Goal: Book appointment/travel/reservation

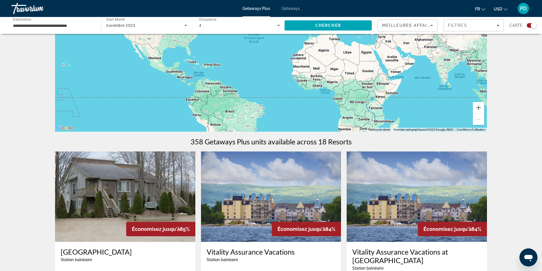
scroll to position [75, 0]
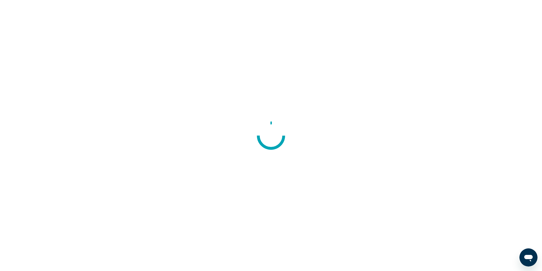
click at [254, 96] on div at bounding box center [271, 135] width 542 height 271
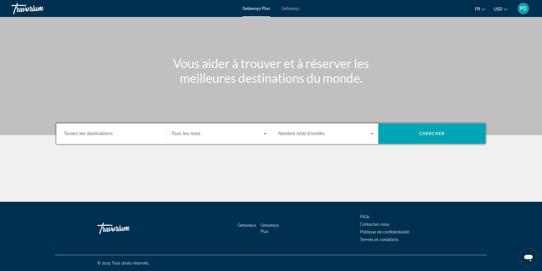
scroll to position [103, 0]
click at [64, 131] on span "Toutes les destinations" at bounding box center [88, 133] width 49 height 5
click at [64, 130] on input "Destination Toutes les destinations" at bounding box center [111, 133] width 95 height 7
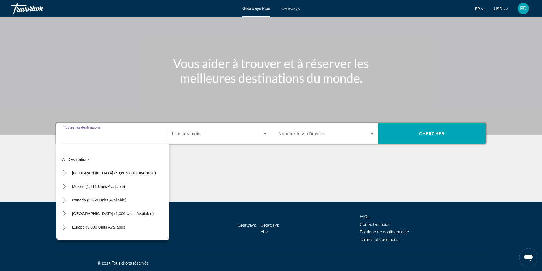
scroll to position [148, 0]
click at [72, 198] on span "Canada (2,659 units available)" at bounding box center [99, 200] width 54 height 5
type input "**********"
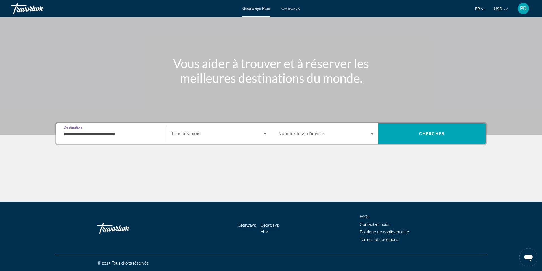
click at [171, 131] on span "Tous les mois" at bounding box center [185, 133] width 29 height 5
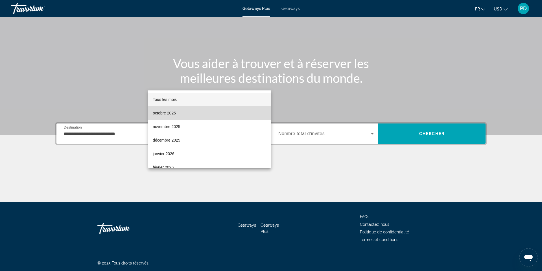
click at [170, 115] on span "octobre 2025" at bounding box center [164, 113] width 23 height 7
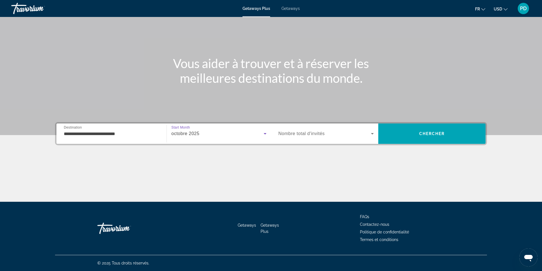
click at [171, 131] on span "octobre 2025" at bounding box center [185, 133] width 28 height 5
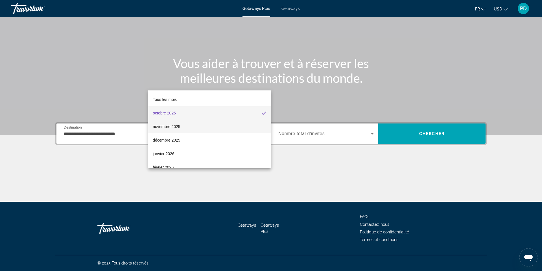
click at [179, 124] on span "novembre 2025" at bounding box center [166, 126] width 27 height 7
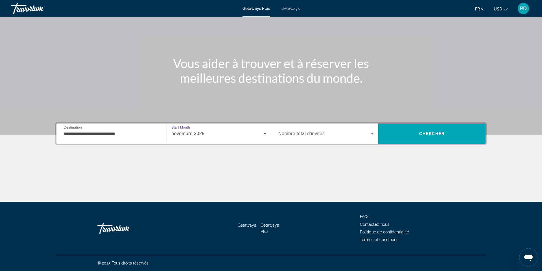
click at [299, 131] on span "Nombre total d'invités" at bounding box center [301, 133] width 46 height 5
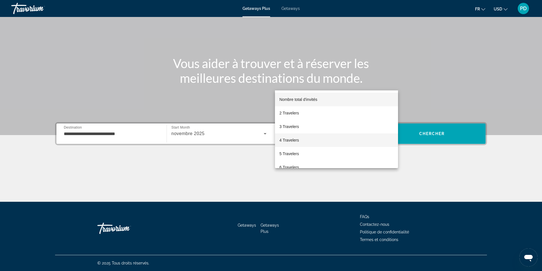
click at [292, 142] on span "4 Travelers" at bounding box center [288, 140] width 19 height 7
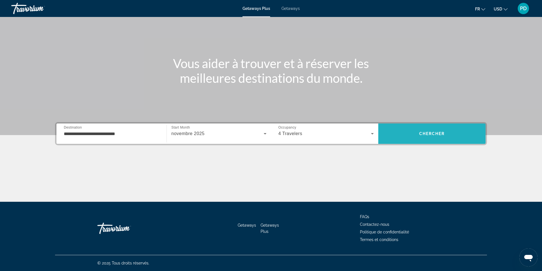
click at [445, 131] on span "Chercher" at bounding box center [432, 133] width 26 height 5
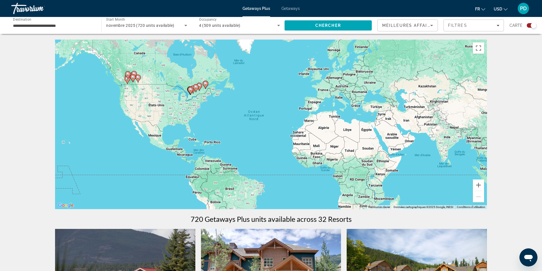
click at [141, 28] on span "novembre 2025 (720 units available)" at bounding box center [140, 25] width 68 height 5
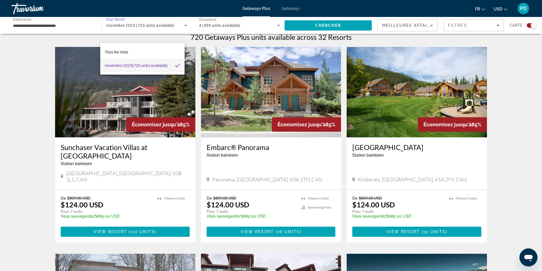
scroll to position [180, 0]
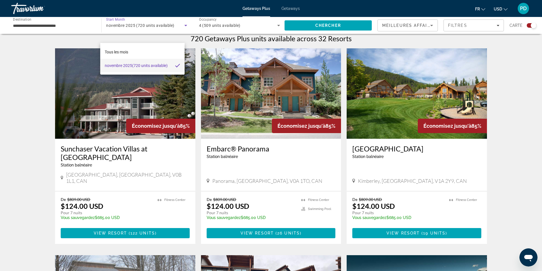
click at [24, 32] on div at bounding box center [271, 135] width 542 height 271
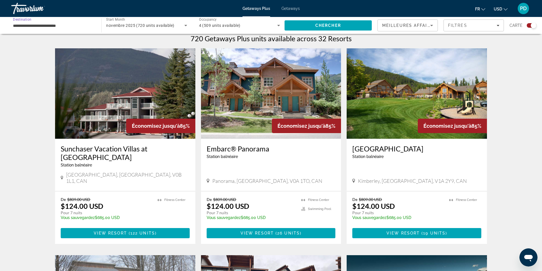
click at [25, 29] on input "**********" at bounding box center [53, 25] width 81 height 7
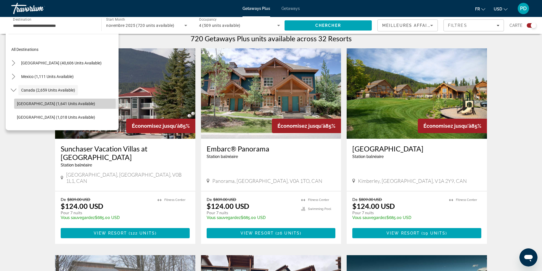
click at [50, 106] on span "Eastern Canada (1,641 units available)" at bounding box center [56, 103] width 78 height 5
type input "**********"
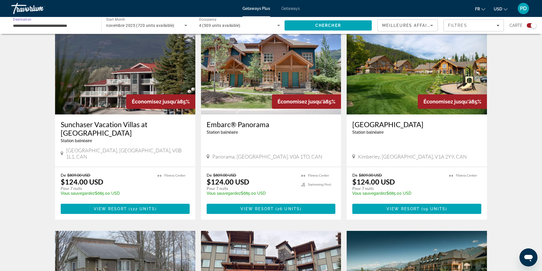
scroll to position [201, 0]
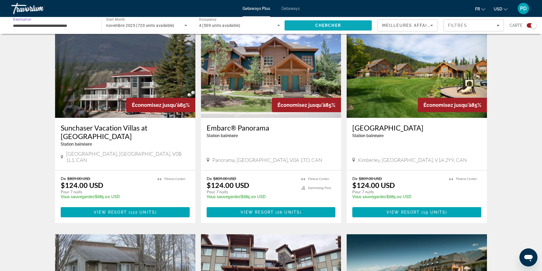
click at [324, 28] on span "Chercher" at bounding box center [328, 25] width 26 height 5
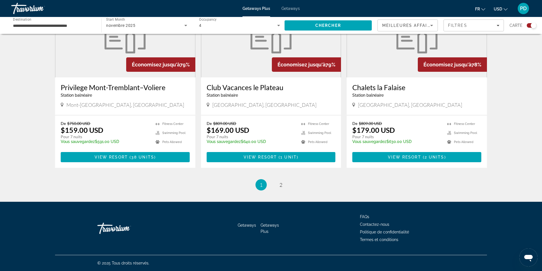
scroll to position [1162, 0]
click at [282, 181] on span "2" at bounding box center [280, 184] width 3 height 6
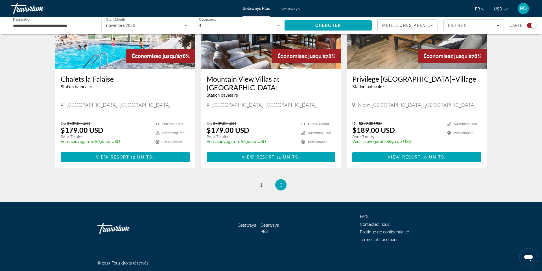
scroll to position [507, 0]
click at [286, 109] on div "[GEOGRAPHIC_DATA], [GEOGRAPHIC_DATA]" at bounding box center [271, 106] width 129 height 8
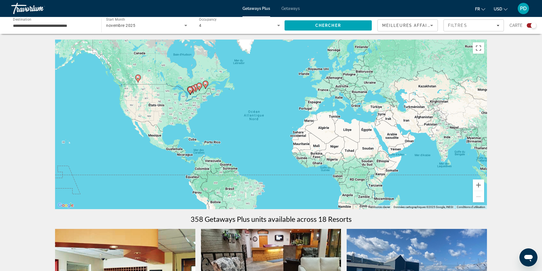
scroll to position [0, 0]
click at [195, 93] on gmp-advanced-marker "Main content" at bounding box center [193, 89] width 6 height 8
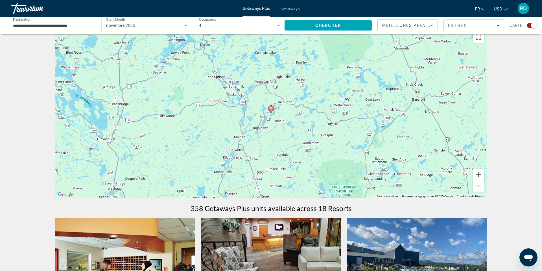
scroll to position [22, 0]
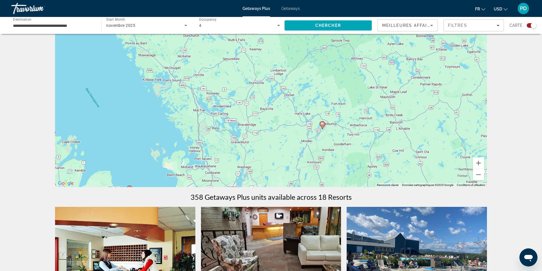
click at [323, 126] on image "Main content" at bounding box center [322, 123] width 3 height 3
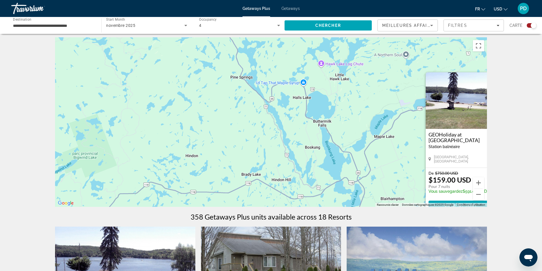
scroll to position [0, 0]
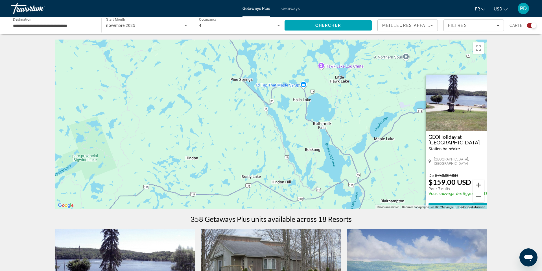
click at [452, 134] on h3 "GEOHoliday at [GEOGRAPHIC_DATA]" at bounding box center [460, 139] width 65 height 11
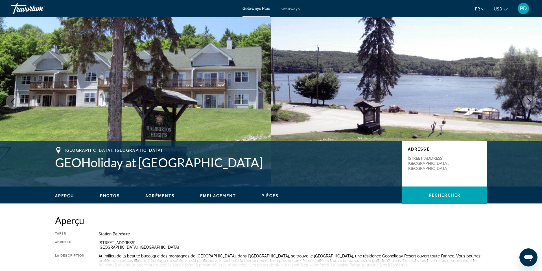
click at [528, 109] on button "Next image" at bounding box center [529, 102] width 14 height 14
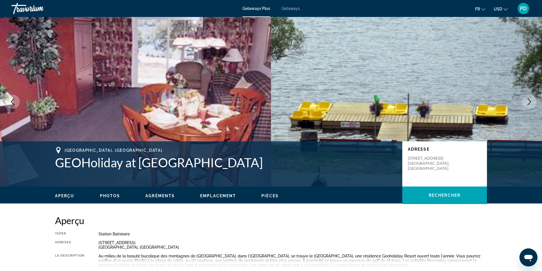
click at [528, 109] on button "Next image" at bounding box center [529, 102] width 14 height 14
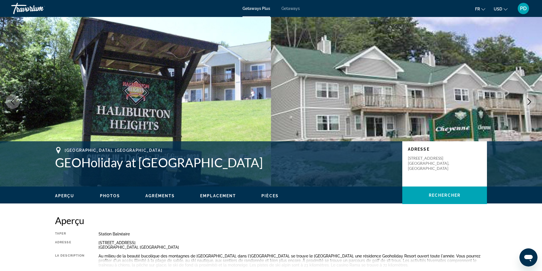
click at [528, 109] on button "Next image" at bounding box center [529, 102] width 14 height 14
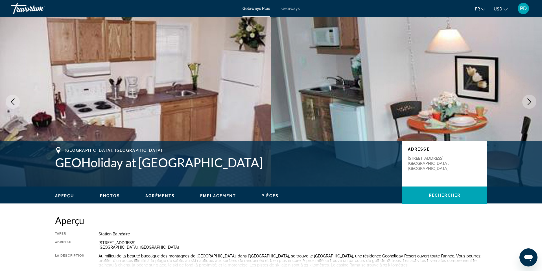
click at [528, 109] on button "Next image" at bounding box center [529, 102] width 14 height 14
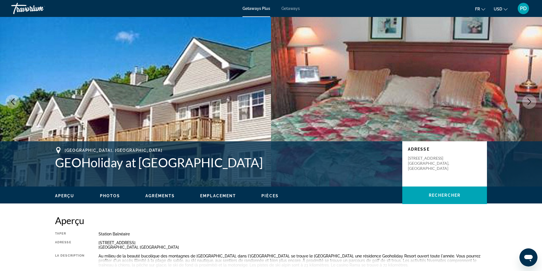
click at [528, 109] on button "Next image" at bounding box center [529, 102] width 14 height 14
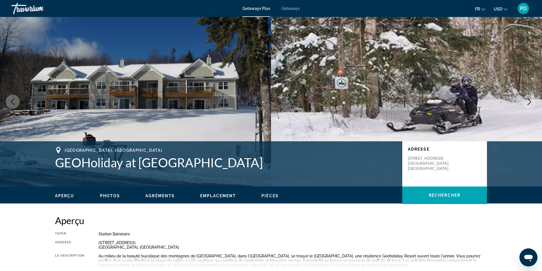
click at [528, 109] on button "Next image" at bounding box center [529, 102] width 14 height 14
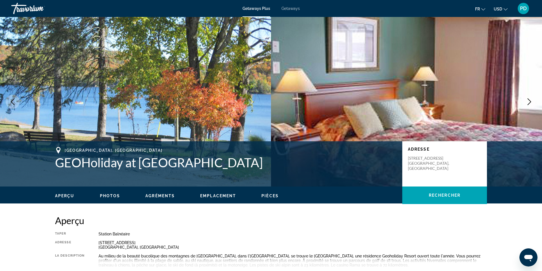
click at [528, 109] on button "Next image" at bounding box center [529, 102] width 14 height 14
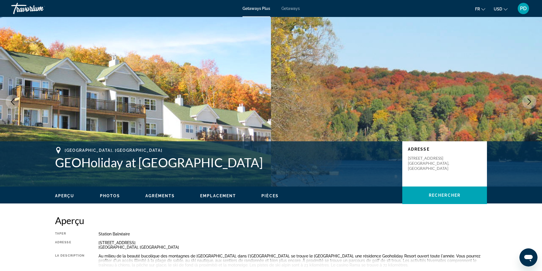
click at [528, 109] on button "Next image" at bounding box center [529, 102] width 14 height 14
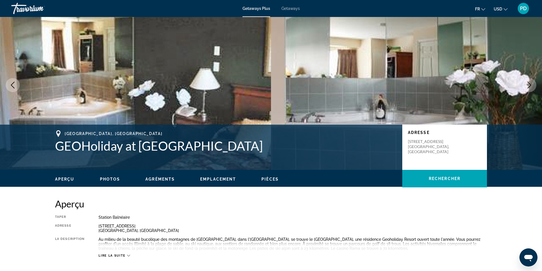
scroll to position [16, 0]
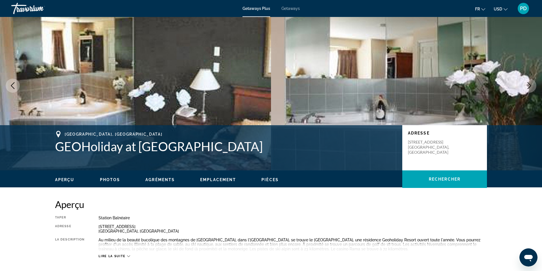
click at [526, 89] on icon "Next image" at bounding box center [529, 85] width 7 height 7
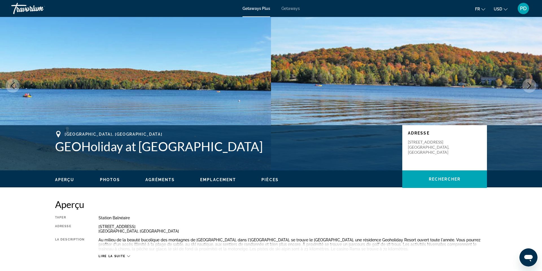
click at [526, 89] on icon "Next image" at bounding box center [529, 85] width 7 height 7
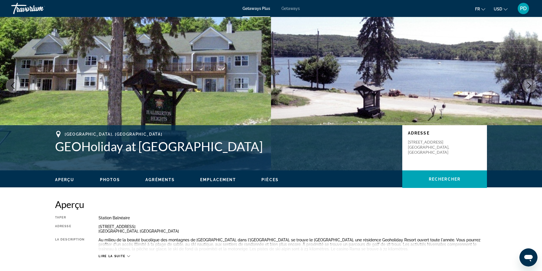
click at [526, 89] on icon "Next image" at bounding box center [529, 85] width 7 height 7
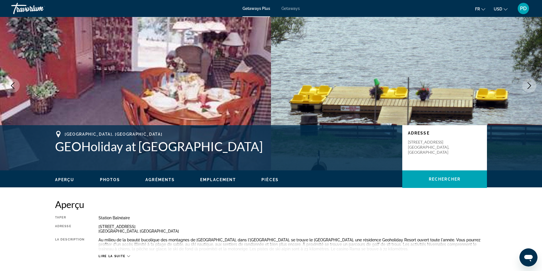
click at [526, 89] on icon "Next image" at bounding box center [529, 85] width 7 height 7
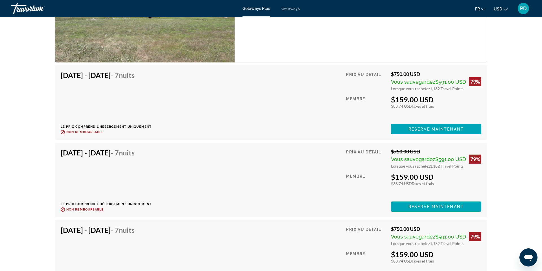
scroll to position [1130, 0]
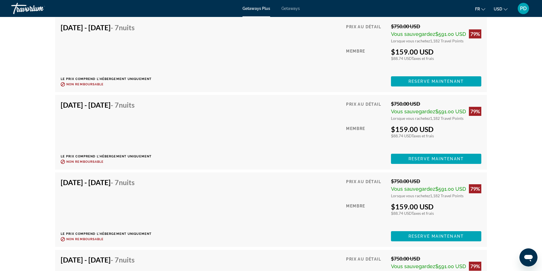
scroll to position [1235, 0]
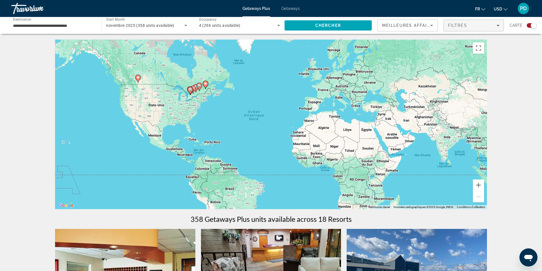
click at [460, 28] on span "Filtres" at bounding box center [457, 25] width 19 height 5
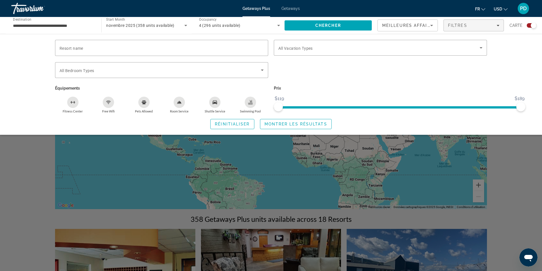
click at [28, 29] on input "**********" at bounding box center [53, 25] width 81 height 7
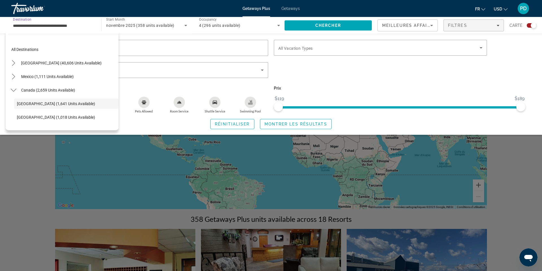
scroll to position [5, 0]
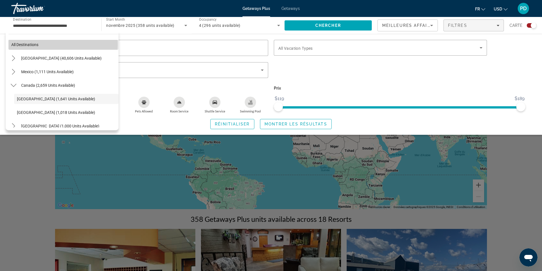
click at [37, 47] on span "All destinations" at bounding box center [24, 44] width 27 height 5
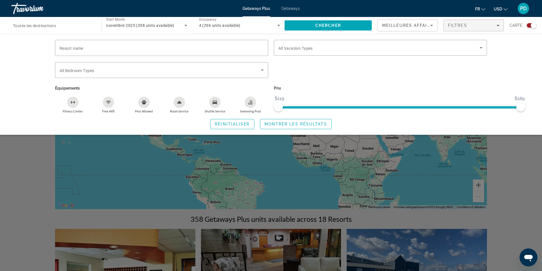
click at [128, 30] on div "novembre 2025 (358 units available)" at bounding box center [146, 25] width 81 height 16
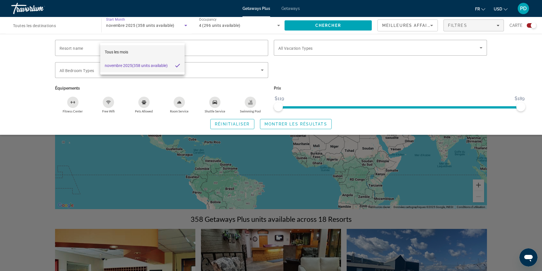
click at [127, 52] on span "Tous les mois" at bounding box center [116, 52] width 23 height 5
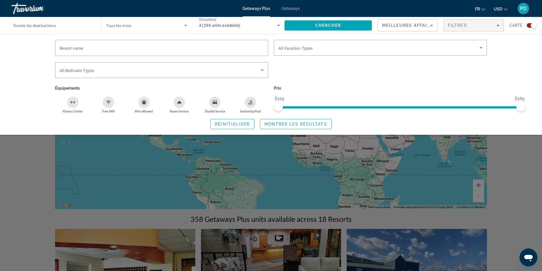
click at [211, 28] on span "4 (296 units available)" at bounding box center [219, 25] width 41 height 5
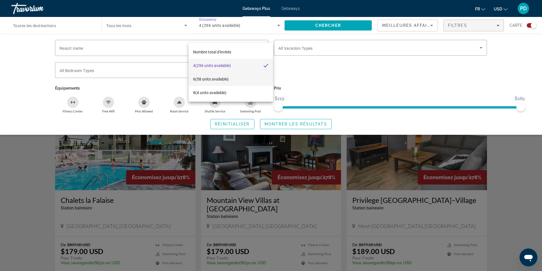
scroll to position [311, 0]
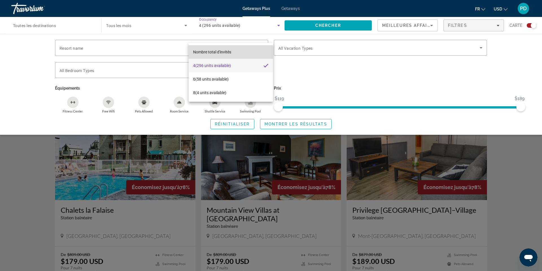
click at [217, 52] on span "Nombre total d'invités" at bounding box center [212, 52] width 38 height 5
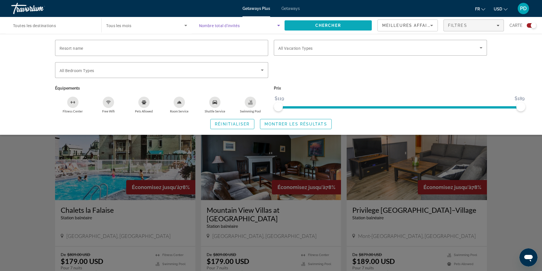
click at [286, 32] on span "Search" at bounding box center [327, 26] width 87 height 14
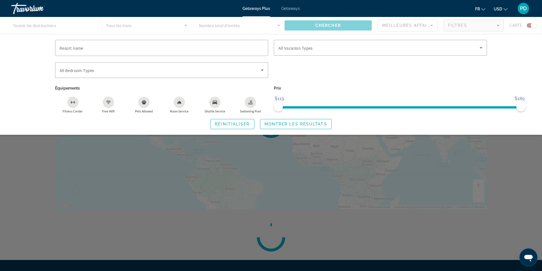
click at [226, 32] on div "Main content" at bounding box center [271, 25] width 542 height 17
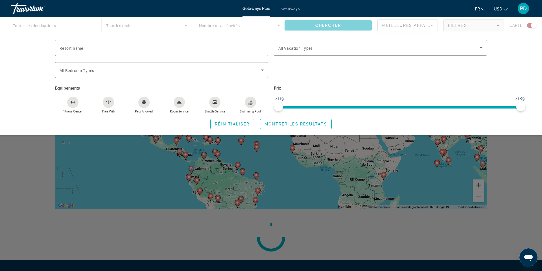
click at [227, 33] on div "Main content" at bounding box center [271, 25] width 542 height 17
click at [219, 34] on div "Main content" at bounding box center [271, 25] width 542 height 17
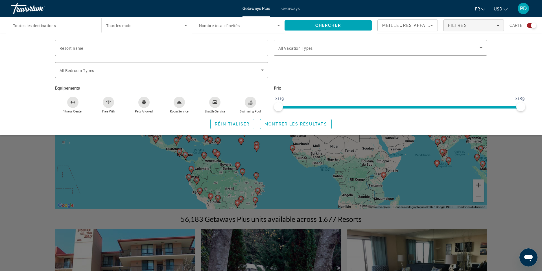
click at [240, 28] on span "Nombre total d'invités" at bounding box center [219, 25] width 41 height 5
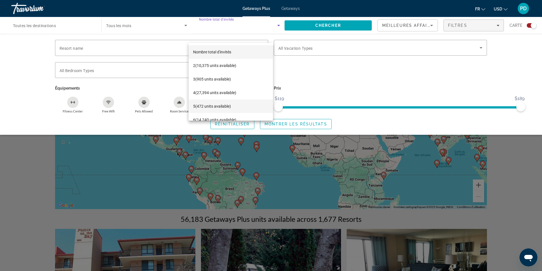
scroll to position [89, 0]
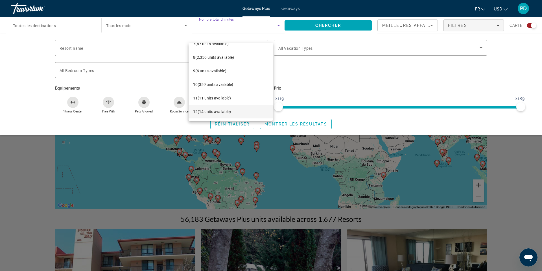
click at [226, 111] on span "12 (14 units available)" at bounding box center [212, 111] width 38 height 7
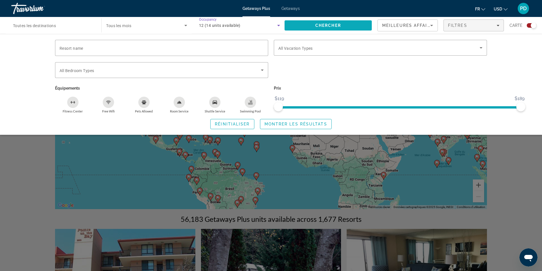
click at [315, 28] on span "Chercher" at bounding box center [328, 25] width 26 height 5
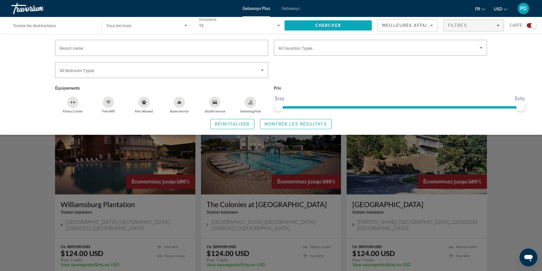
scroll to position [127, 0]
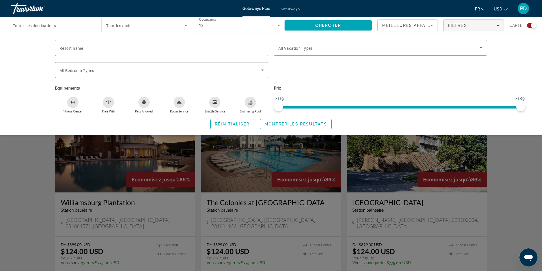
click at [361, 84] on div "Search widget" at bounding box center [380, 73] width 219 height 22
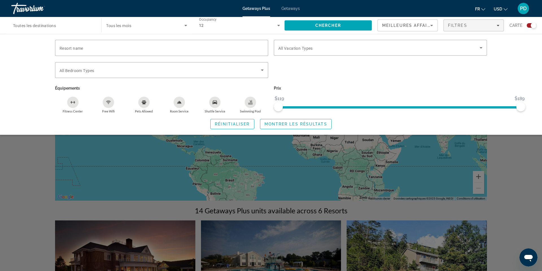
scroll to position [7, 0]
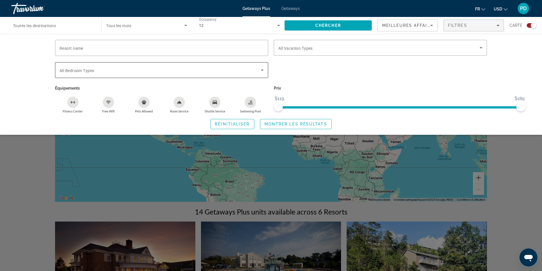
click at [263, 73] on icon "Search widget" at bounding box center [262, 70] width 7 height 7
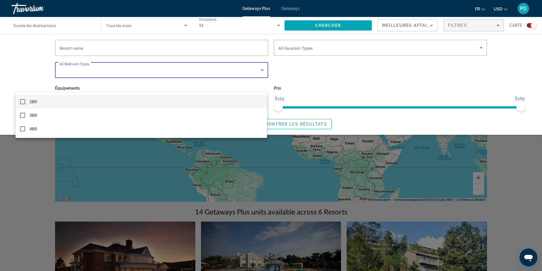
click at [300, 87] on div at bounding box center [271, 135] width 542 height 271
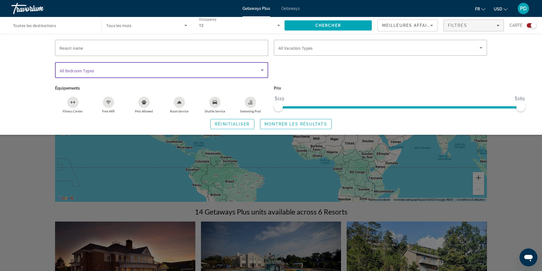
click at [264, 73] on icon "Search widget" at bounding box center [262, 70] width 7 height 7
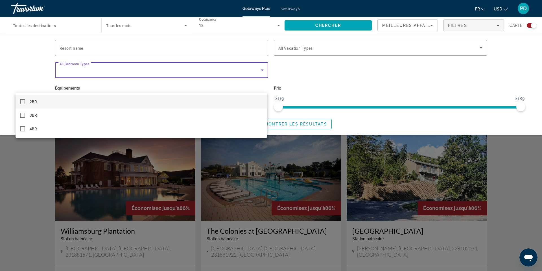
scroll to position [98, 0]
click at [354, 78] on div at bounding box center [271, 135] width 542 height 271
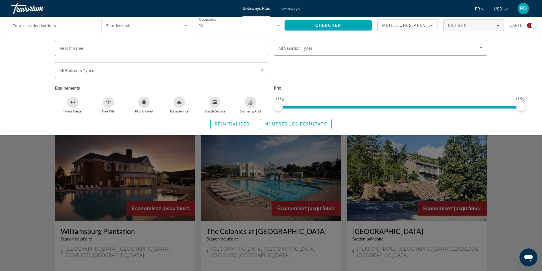
click at [275, 29] on icon "Search widget" at bounding box center [278, 25] width 7 height 7
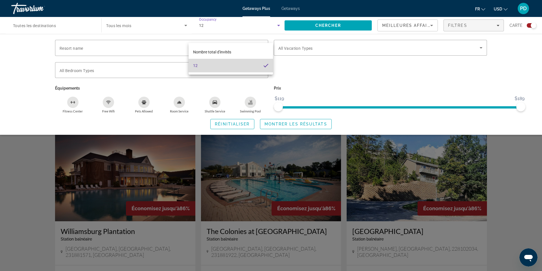
click at [260, 67] on mat-option "12" at bounding box center [231, 66] width 84 height 14
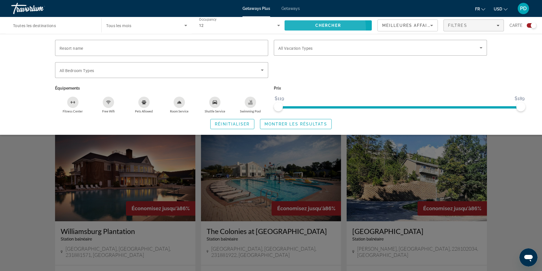
click at [315, 28] on span "Chercher" at bounding box center [328, 25] width 26 height 5
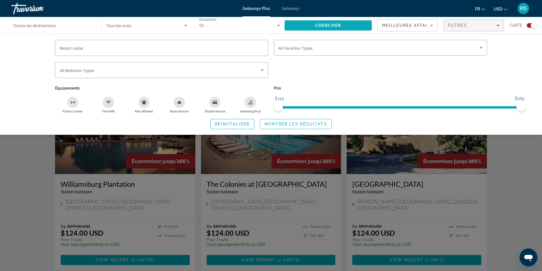
scroll to position [146, 0]
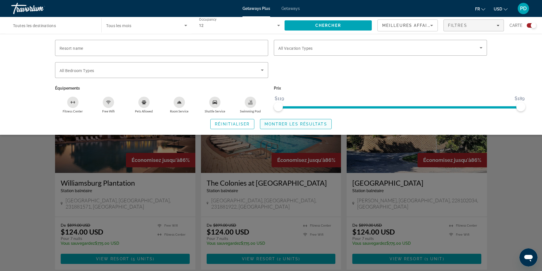
click at [303, 126] on span "Montrer les résultats" at bounding box center [295, 124] width 63 height 5
click at [249, 103] on icon "Swimming Pool" at bounding box center [250, 101] width 2 height 3
click at [106, 104] on icon "Free Wifi" at bounding box center [108, 102] width 5 height 5
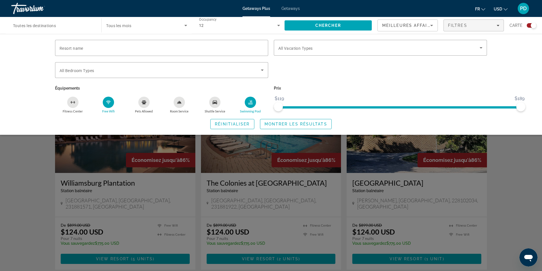
click at [71, 104] on icon "Fitness Center" at bounding box center [73, 102] width 5 height 5
click at [280, 126] on span "Montrer les résultats" at bounding box center [295, 124] width 63 height 5
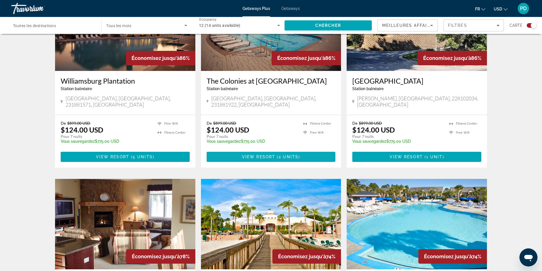
scroll to position [259, 0]
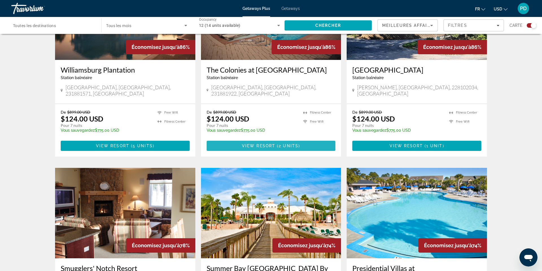
click at [269, 148] on span "View Resort" at bounding box center [258, 145] width 33 height 5
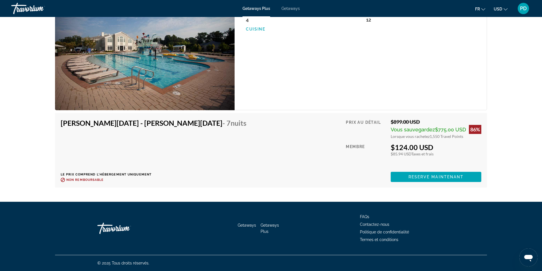
scroll to position [1223, 0]
drag, startPoint x: 432, startPoint y: 145, endPoint x: 429, endPoint y: 144, distance: 3.2
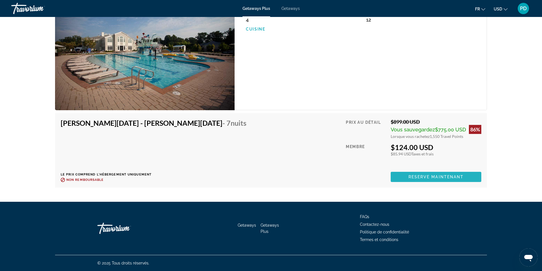
click at [429, 174] on span "Reserve maintenant" at bounding box center [435, 176] width 55 height 5
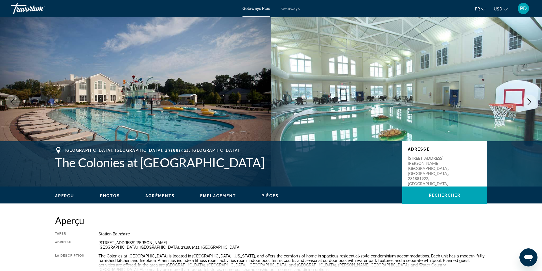
click at [158, 109] on img "Main content" at bounding box center [135, 101] width 271 height 169
click at [526, 105] on icon "Next image" at bounding box center [529, 101] width 7 height 7
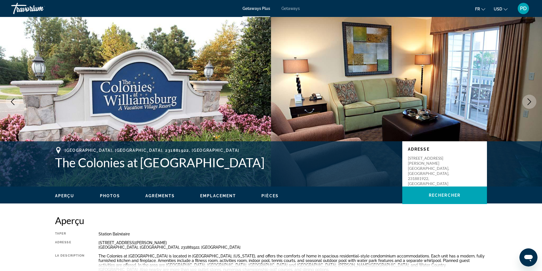
click at [526, 105] on icon "Next image" at bounding box center [529, 101] width 7 height 7
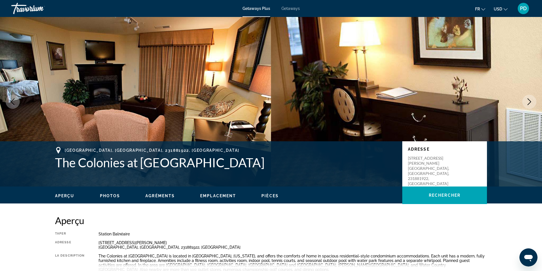
click at [526, 105] on icon "Next image" at bounding box center [529, 101] width 7 height 7
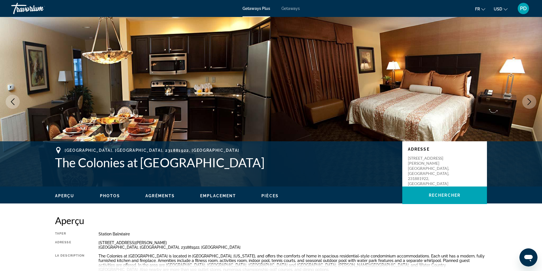
click at [526, 105] on icon "Next image" at bounding box center [529, 101] width 7 height 7
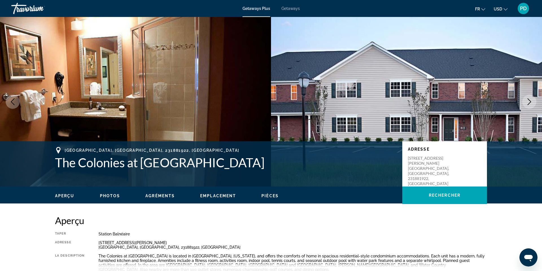
click at [526, 105] on icon "Next image" at bounding box center [529, 101] width 7 height 7
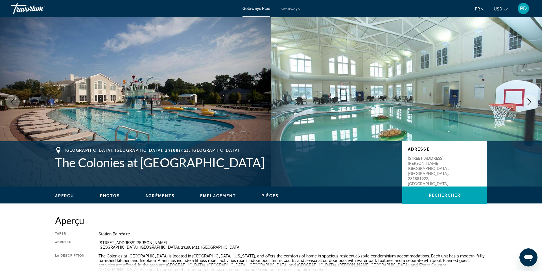
click at [526, 105] on icon "Next image" at bounding box center [529, 101] width 7 height 7
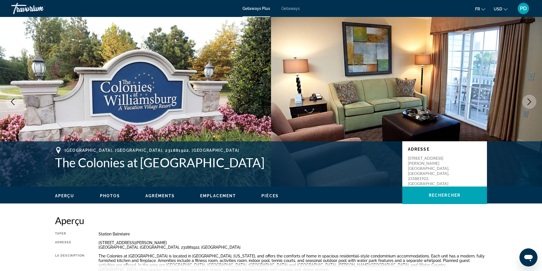
click at [526, 105] on icon "Next image" at bounding box center [529, 101] width 7 height 7
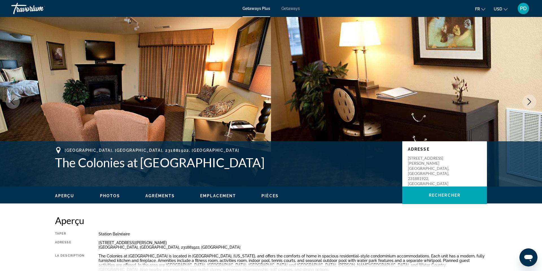
click at [526, 105] on icon "Next image" at bounding box center [529, 101] width 7 height 7
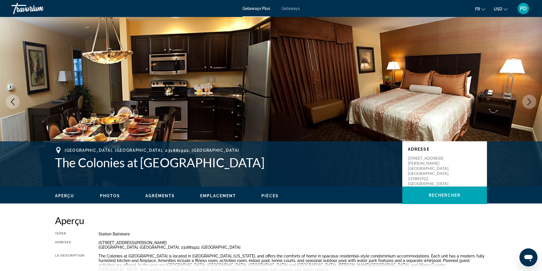
click at [526, 105] on icon "Next image" at bounding box center [529, 101] width 7 height 7
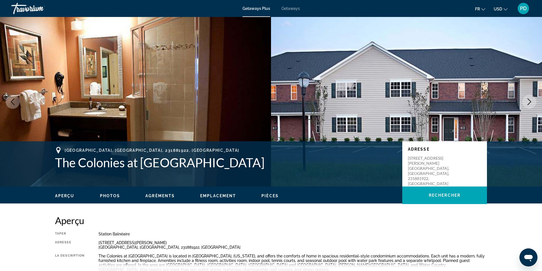
click at [526, 105] on icon "Next image" at bounding box center [529, 101] width 7 height 7
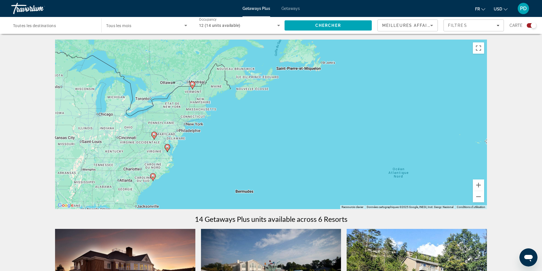
click at [192, 86] on image "Main content" at bounding box center [192, 83] width 3 height 3
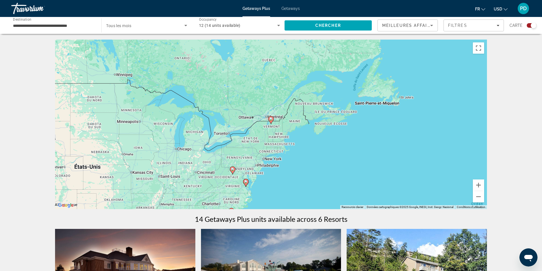
click at [271, 124] on icon "Main content" at bounding box center [270, 119] width 5 height 7
type input "**********"
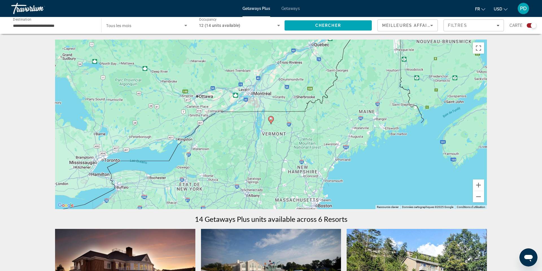
click at [271, 124] on icon "Main content" at bounding box center [270, 119] width 5 height 7
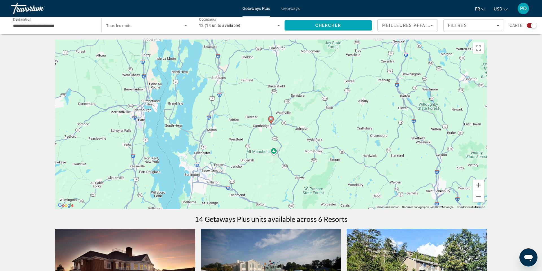
click at [271, 124] on icon "Main content" at bounding box center [270, 119] width 5 height 7
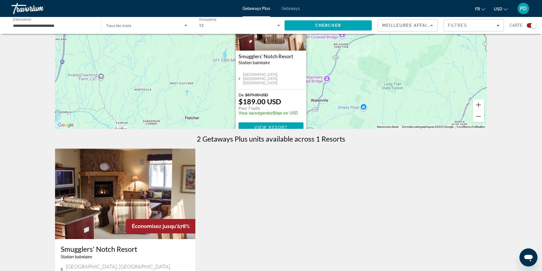
scroll to position [81, 0]
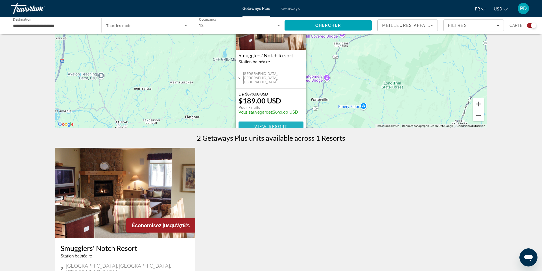
click at [274, 129] on span "View Resort" at bounding box center [270, 126] width 33 height 5
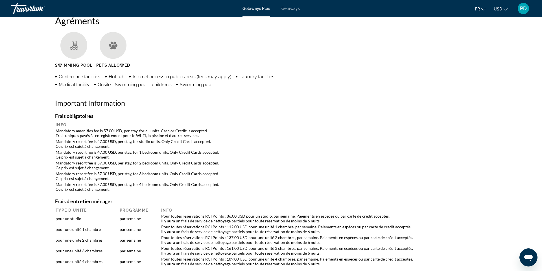
scroll to position [442, 0]
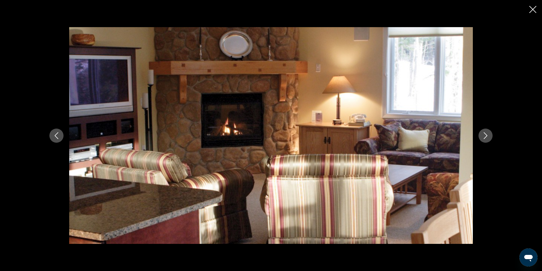
click at [498, 125] on div "prev next" at bounding box center [271, 135] width 454 height 216
click at [489, 133] on icon "Next image" at bounding box center [485, 135] width 7 height 7
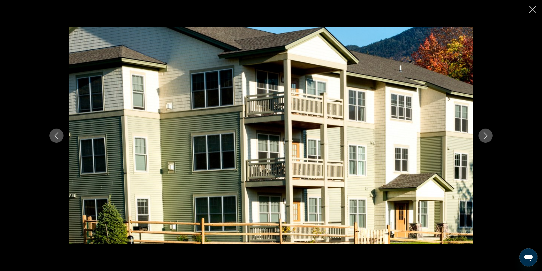
click at [489, 133] on icon "Next image" at bounding box center [485, 135] width 7 height 7
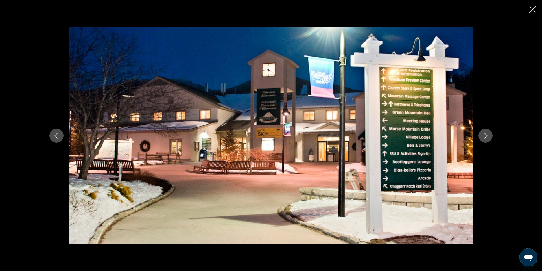
click at [489, 133] on icon "Next image" at bounding box center [485, 135] width 7 height 7
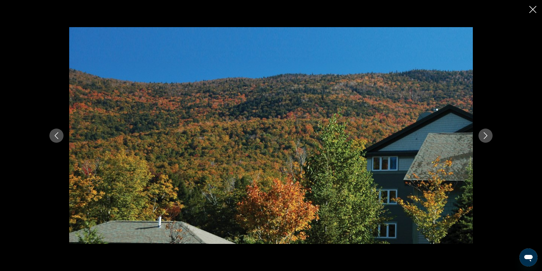
click at [489, 133] on icon "Next image" at bounding box center [485, 135] width 7 height 7
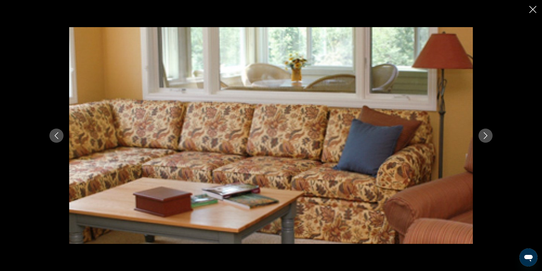
click at [489, 133] on icon "Next image" at bounding box center [485, 135] width 7 height 7
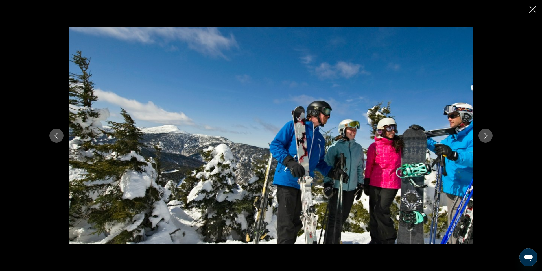
click at [489, 133] on icon "Next image" at bounding box center [485, 135] width 7 height 7
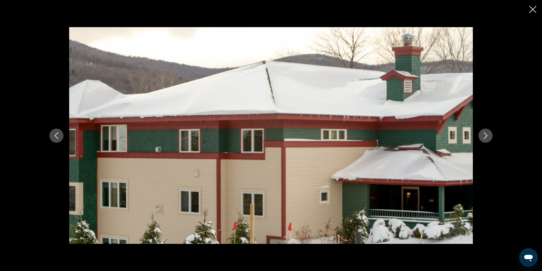
click at [489, 133] on icon "Next image" at bounding box center [485, 135] width 7 height 7
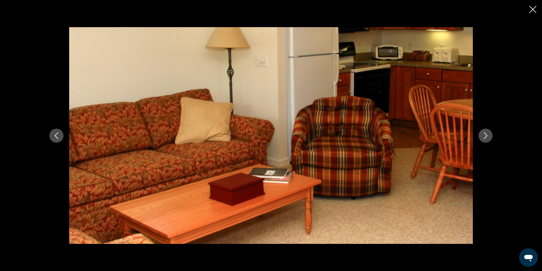
click at [489, 133] on icon "Next image" at bounding box center [485, 135] width 7 height 7
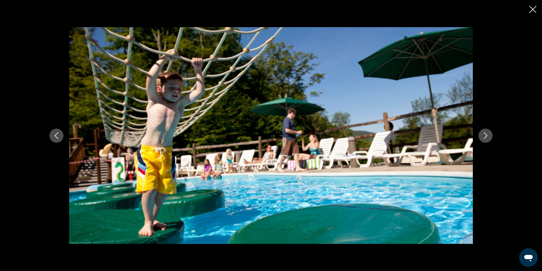
click at [489, 133] on icon "Next image" at bounding box center [485, 135] width 7 height 7
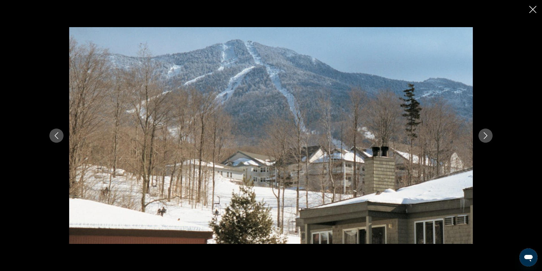
click at [489, 133] on icon "Next image" at bounding box center [485, 135] width 7 height 7
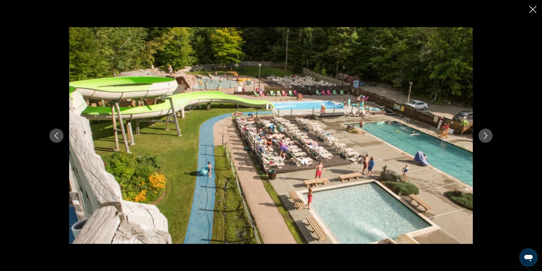
click at [489, 133] on icon "Next image" at bounding box center [485, 135] width 7 height 7
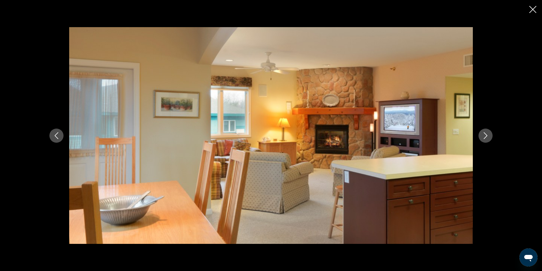
click at [489, 133] on icon "Next image" at bounding box center [485, 135] width 7 height 7
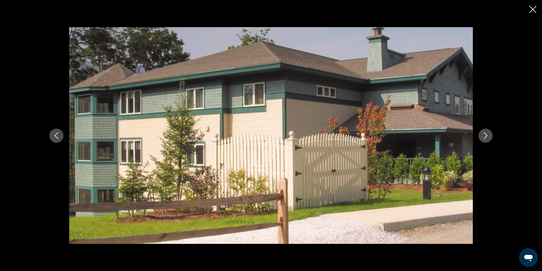
click at [489, 133] on icon "Next image" at bounding box center [485, 135] width 7 height 7
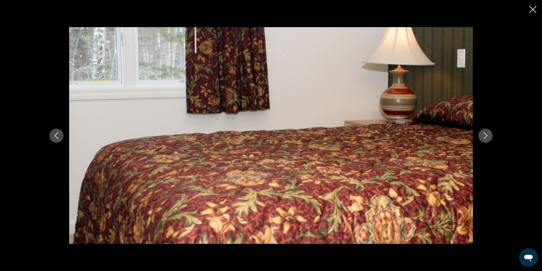
click at [489, 133] on icon "Next image" at bounding box center [485, 135] width 7 height 7
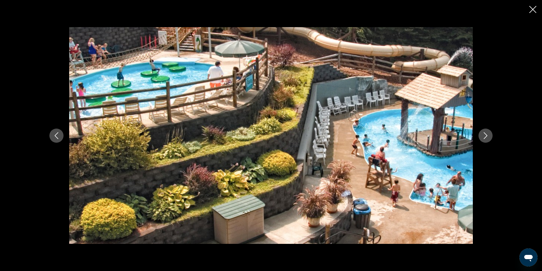
click at [489, 133] on icon "Next image" at bounding box center [485, 135] width 7 height 7
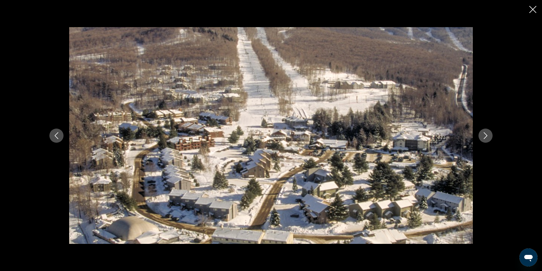
click at [489, 133] on icon "Next image" at bounding box center [485, 135] width 7 height 7
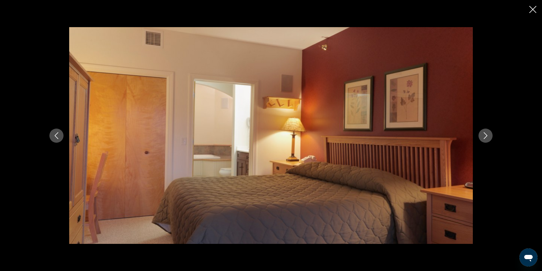
click at [489, 133] on icon "Next image" at bounding box center [485, 135] width 7 height 7
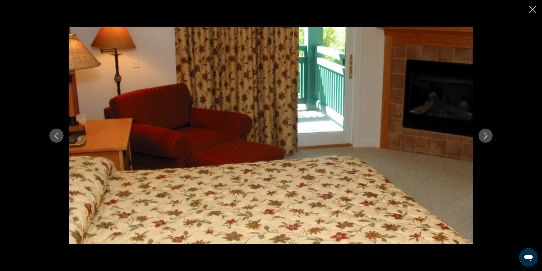
click at [489, 133] on icon "Next image" at bounding box center [485, 135] width 7 height 7
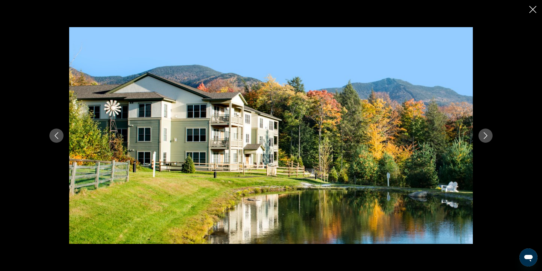
click at [489, 133] on icon "Next image" at bounding box center [485, 135] width 7 height 7
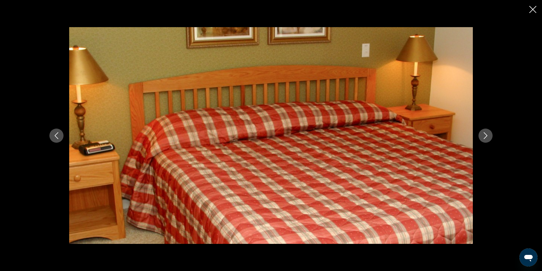
click at [489, 133] on icon "Next image" at bounding box center [485, 135] width 7 height 7
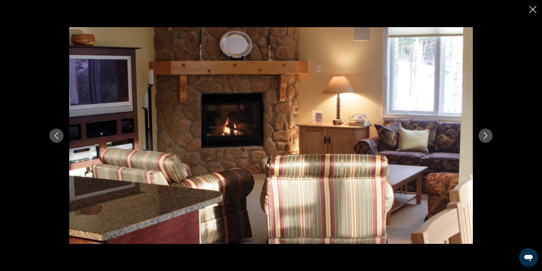
click at [489, 133] on icon "Next image" at bounding box center [485, 135] width 7 height 7
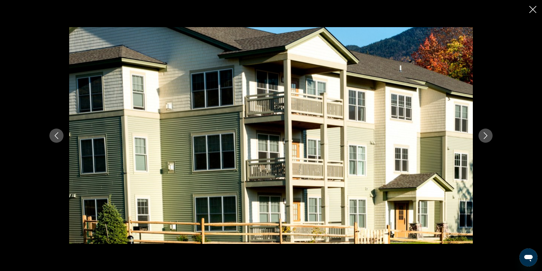
click at [489, 133] on icon "Next image" at bounding box center [485, 135] width 7 height 7
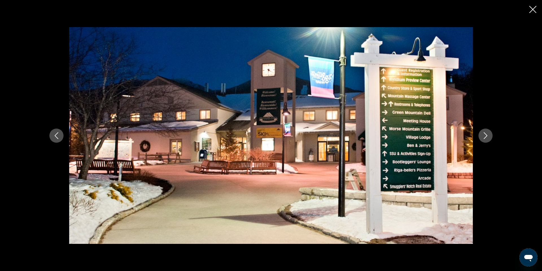
click at [489, 133] on icon "Next image" at bounding box center [485, 135] width 7 height 7
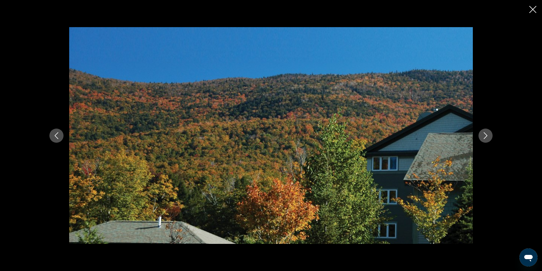
click at [489, 133] on icon "Next image" at bounding box center [485, 135] width 7 height 7
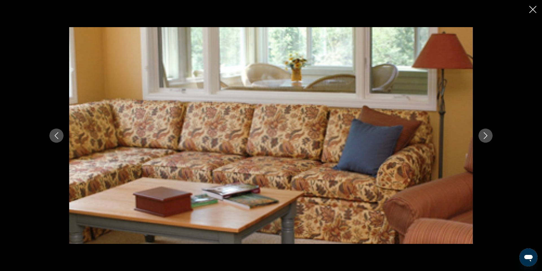
click at [489, 133] on icon "Next image" at bounding box center [485, 135] width 7 height 7
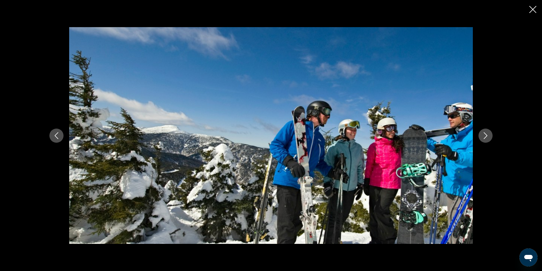
click at [489, 133] on icon "Next image" at bounding box center [485, 135] width 7 height 7
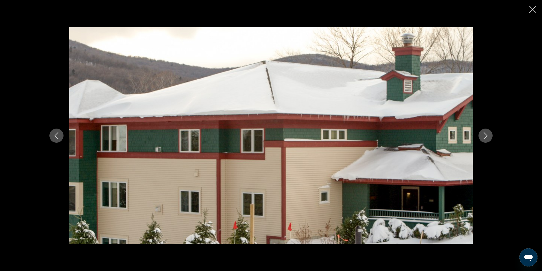
click at [533, 10] on icon "Close slideshow" at bounding box center [532, 9] width 7 height 7
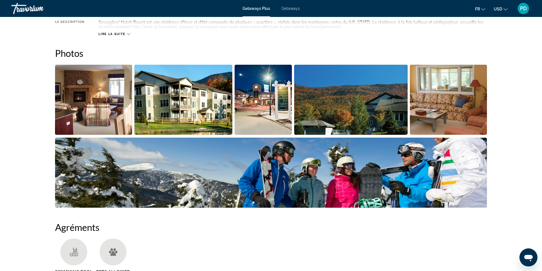
scroll to position [0, 0]
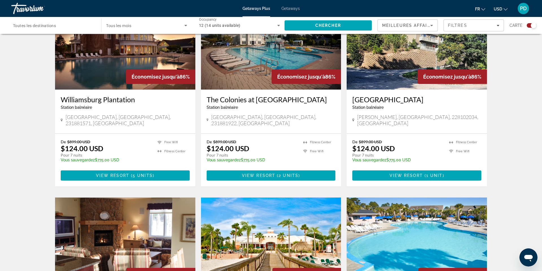
scroll to position [230, 0]
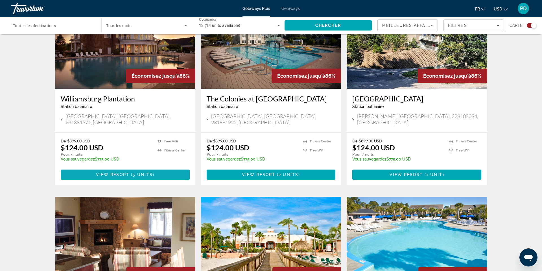
click at [96, 177] on span "View Resort" at bounding box center [112, 174] width 33 height 5
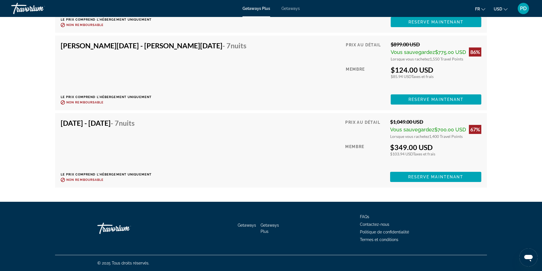
scroll to position [1565, 0]
click at [427, 179] on span "Reserve maintenant" at bounding box center [435, 176] width 55 height 5
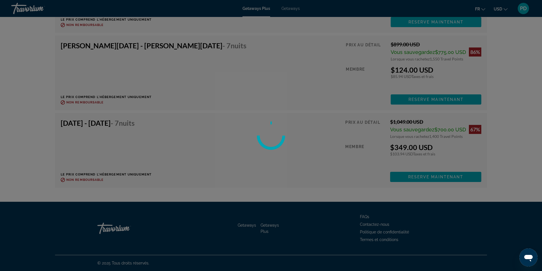
click at [427, 232] on div at bounding box center [271, 135] width 542 height 271
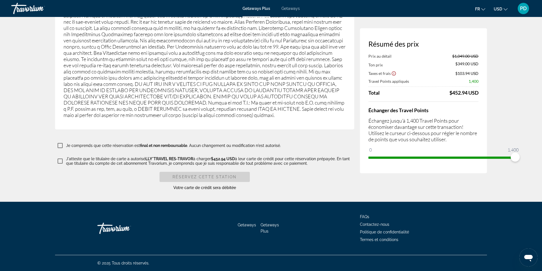
scroll to position [1096, 0]
click at [481, 10] on icon "Change language" at bounding box center [483, 9] width 4 height 4
click at [456, 41] on button "Français" at bounding box center [468, 37] width 25 height 7
click at [141, 117] on p "Main content" at bounding box center [204, 31] width 282 height 174
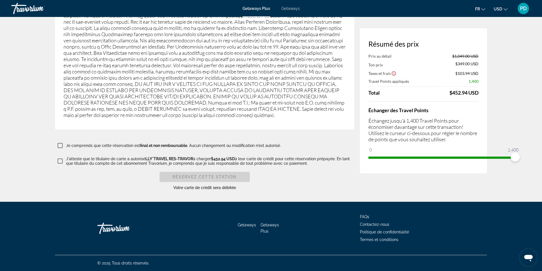
click at [99, 118] on p "Main content" at bounding box center [204, 31] width 282 height 174
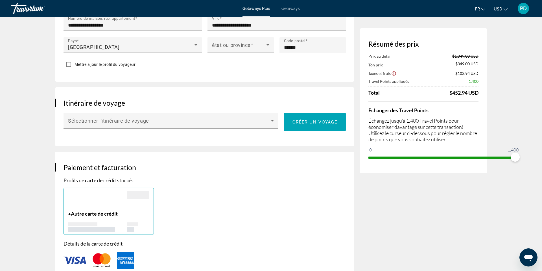
scroll to position [0, 0]
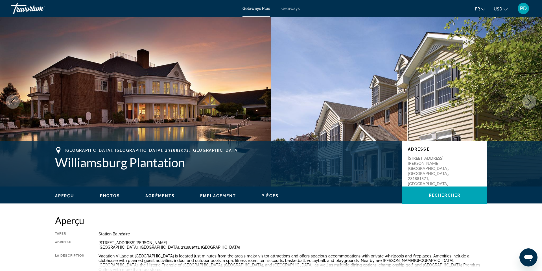
click at [528, 109] on button "Next image" at bounding box center [529, 102] width 14 height 14
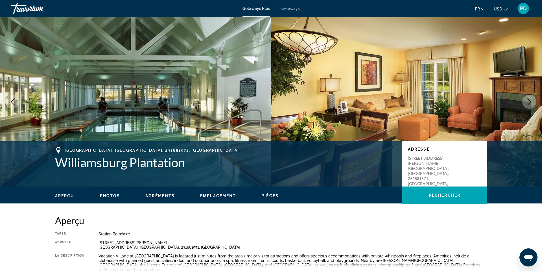
click at [528, 109] on button "Next image" at bounding box center [529, 102] width 14 height 14
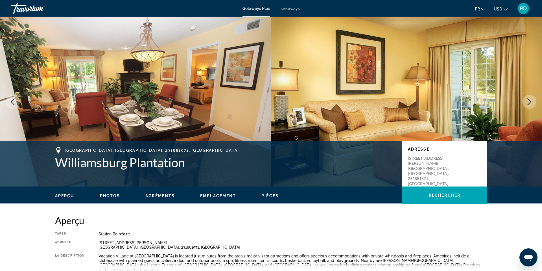
click at [528, 109] on button "Next image" at bounding box center [529, 102] width 14 height 14
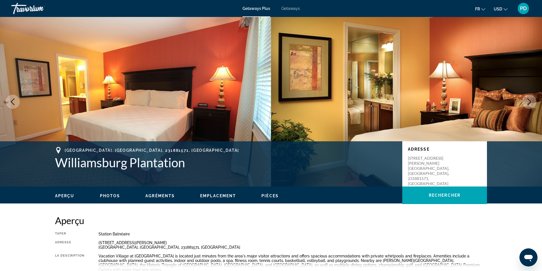
click at [528, 109] on button "Next image" at bounding box center [529, 102] width 14 height 14
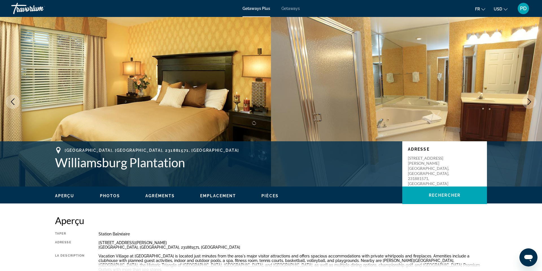
click at [528, 109] on button "Next image" at bounding box center [529, 102] width 14 height 14
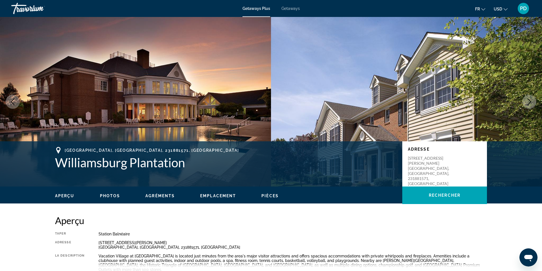
click at [528, 109] on button "Next image" at bounding box center [529, 102] width 14 height 14
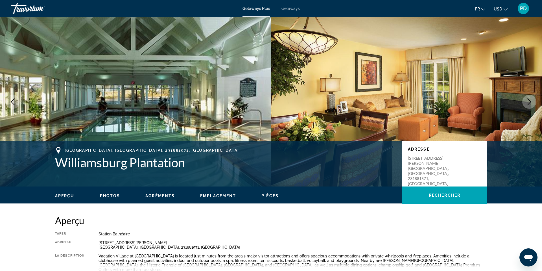
click at [528, 109] on button "Next image" at bounding box center [529, 102] width 14 height 14
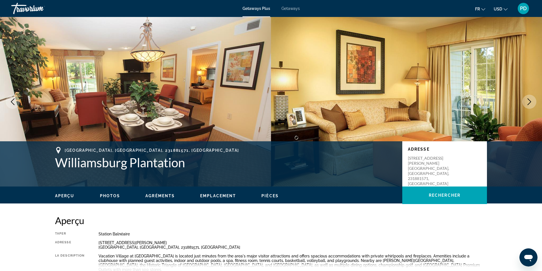
click at [528, 109] on button "Next image" at bounding box center [529, 102] width 14 height 14
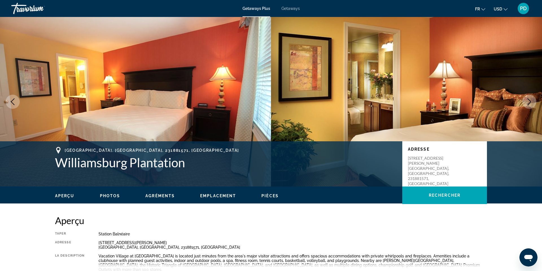
click at [528, 109] on button "Next image" at bounding box center [529, 102] width 14 height 14
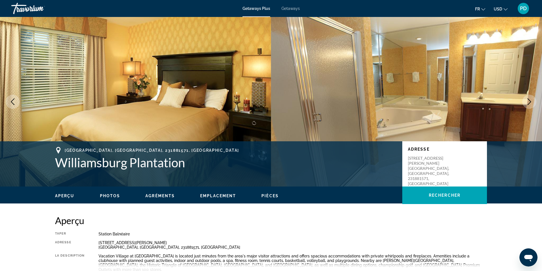
click at [528, 109] on button "Next image" at bounding box center [529, 102] width 14 height 14
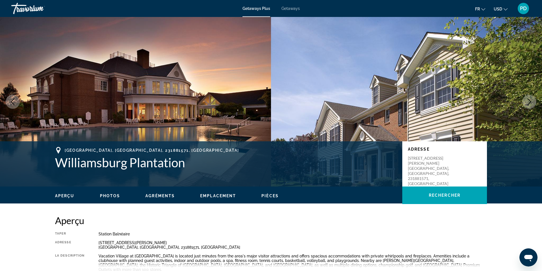
click at [528, 109] on button "Next image" at bounding box center [529, 102] width 14 height 14
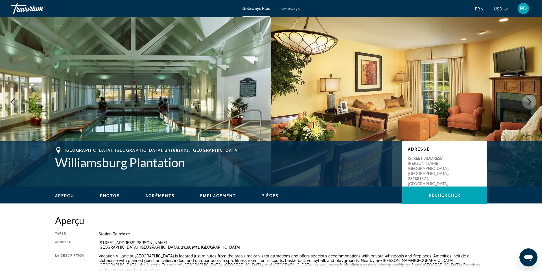
click at [528, 109] on button "Next image" at bounding box center [529, 102] width 14 height 14
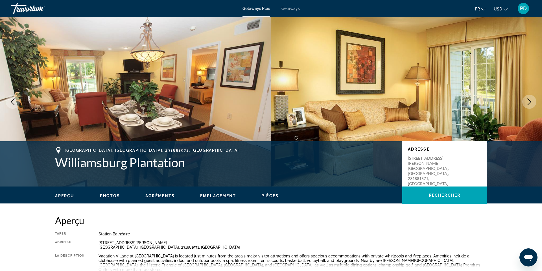
click at [528, 109] on button "Next image" at bounding box center [529, 102] width 14 height 14
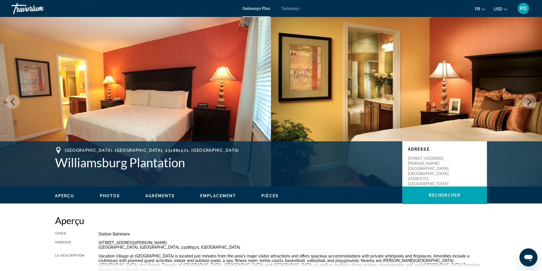
click at [528, 109] on button "Next image" at bounding box center [529, 102] width 14 height 14
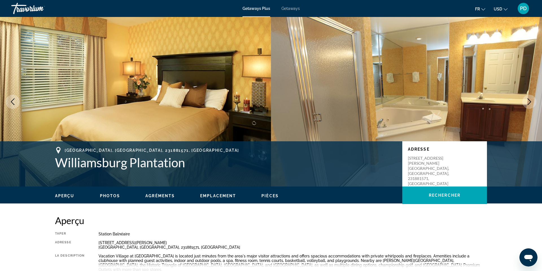
click at [528, 109] on button "Next image" at bounding box center [529, 102] width 14 height 14
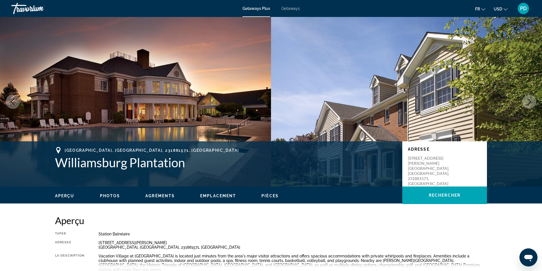
click at [528, 109] on button "Next image" at bounding box center [529, 102] width 14 height 14
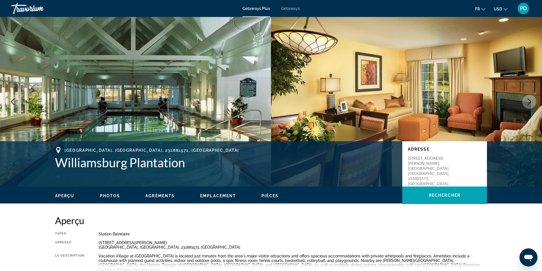
click at [527, 105] on icon "Next image" at bounding box center [529, 101] width 7 height 7
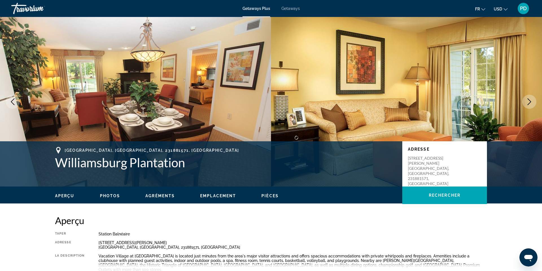
click at [527, 105] on icon "Next image" at bounding box center [529, 101] width 7 height 7
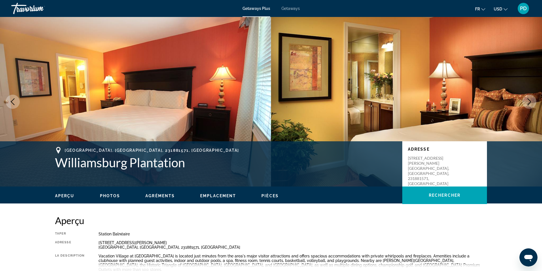
click at [527, 105] on icon "Next image" at bounding box center [529, 101] width 7 height 7
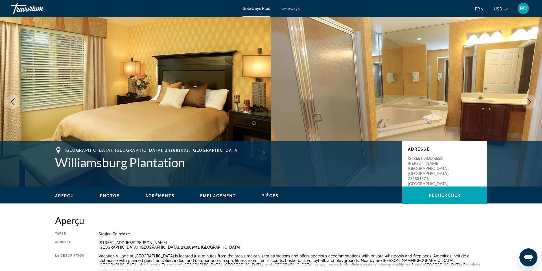
click at [527, 105] on icon "Next image" at bounding box center [529, 101] width 7 height 7
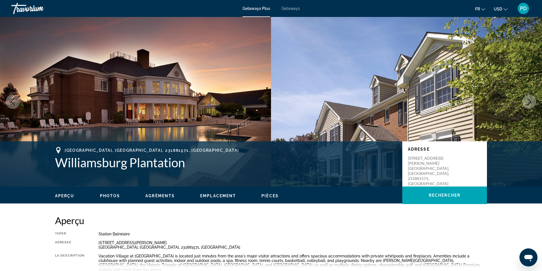
click at [527, 105] on icon "Next image" at bounding box center [529, 101] width 7 height 7
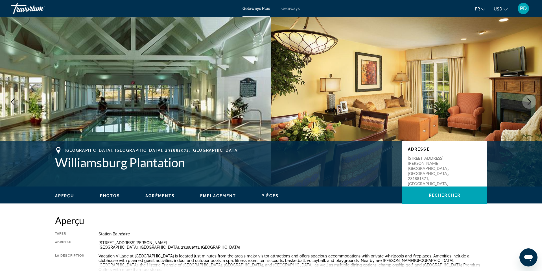
click at [527, 105] on icon "Next image" at bounding box center [529, 101] width 7 height 7
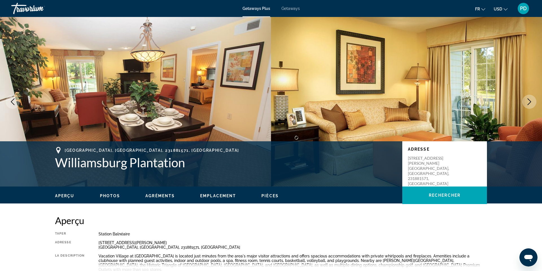
click at [527, 105] on icon "Next image" at bounding box center [529, 101] width 7 height 7
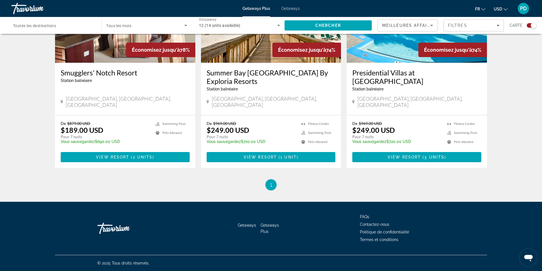
scroll to position [517, 0]
click at [421, 159] on span "View Resort" at bounding box center [403, 157] width 33 height 5
click at [55, 63] on img "Main content" at bounding box center [125, 17] width 140 height 90
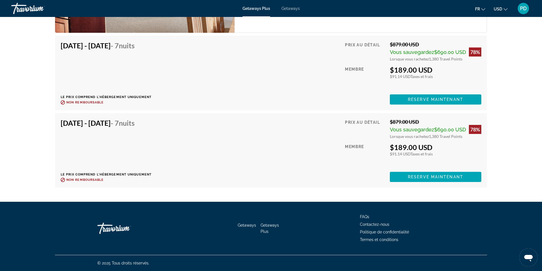
scroll to position [1459, 0]
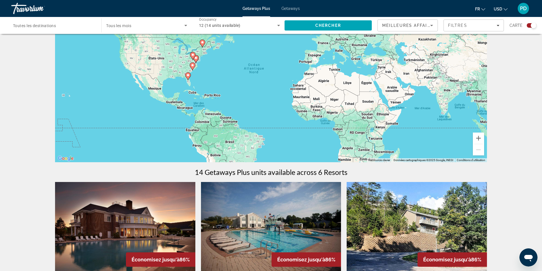
scroll to position [47, 0]
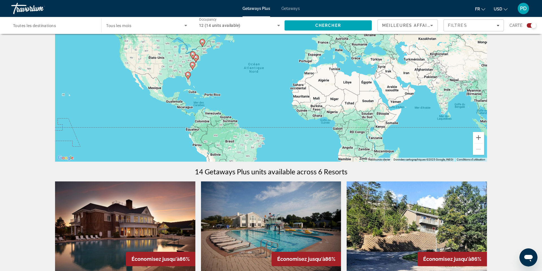
click at [203, 47] on icon "Main content" at bounding box center [202, 42] width 5 height 7
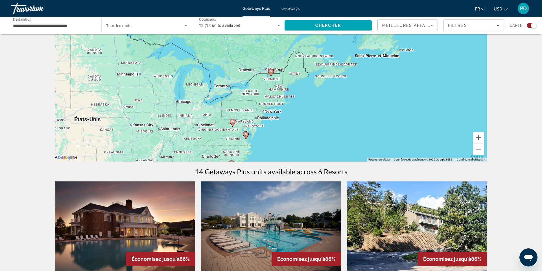
click at [270, 76] on icon "Main content" at bounding box center [270, 72] width 5 height 7
type input "**********"
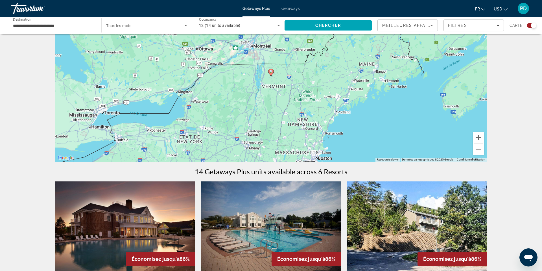
click at [270, 76] on icon "Main content" at bounding box center [270, 72] width 5 height 7
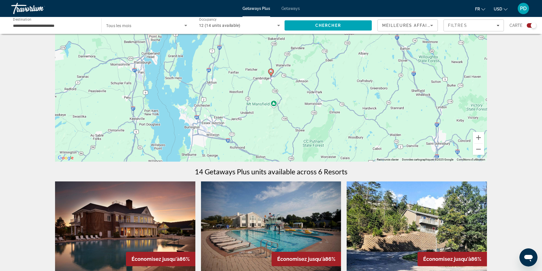
click at [271, 73] on image "Main content" at bounding box center [270, 71] width 3 height 3
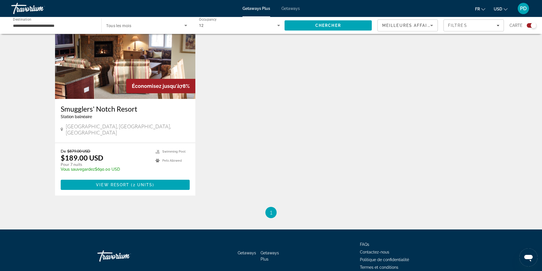
scroll to position [289, 0]
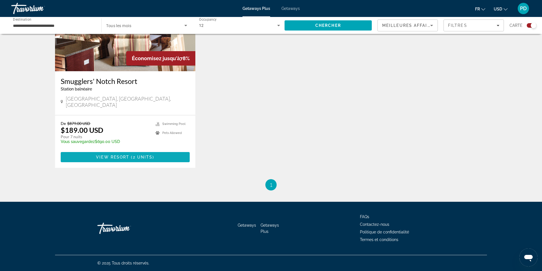
click at [96, 159] on span "View Resort" at bounding box center [112, 157] width 33 height 5
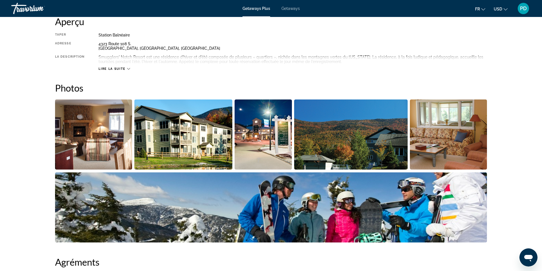
scroll to position [200, 0]
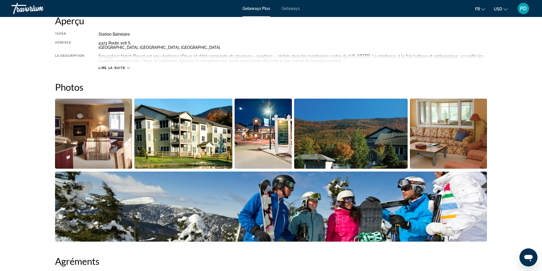
click at [127, 69] on icon "Main content" at bounding box center [128, 68] width 3 height 2
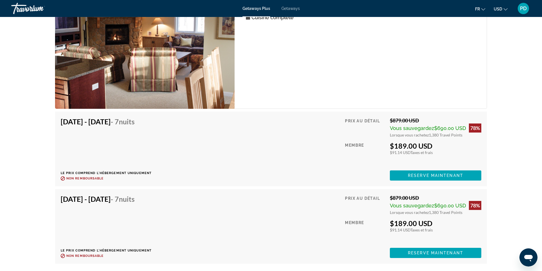
scroll to position [1217, 0]
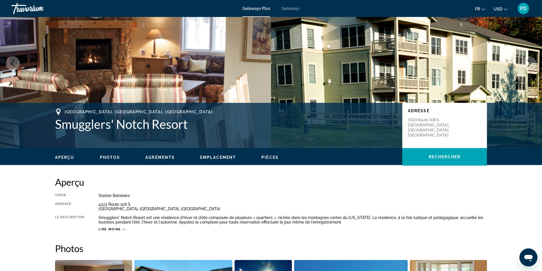
scroll to position [40, 0]
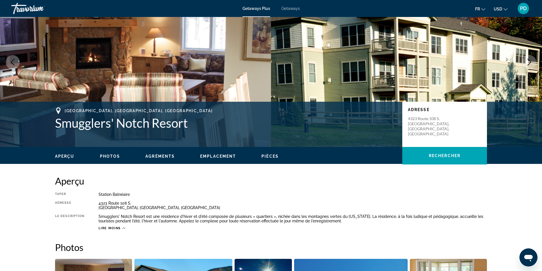
click at [55, 114] on icon "Main content" at bounding box center [58, 110] width 7 height 7
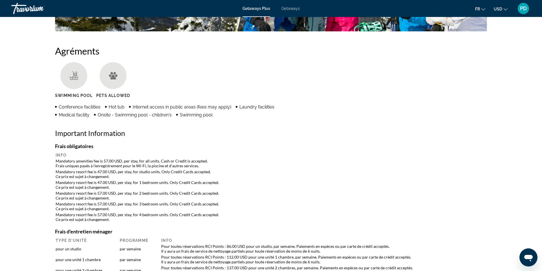
scroll to position [0, 0]
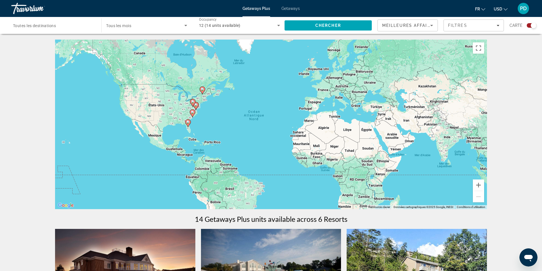
click at [200, 95] on gmp-advanced-marker "Main content" at bounding box center [203, 90] width 6 height 8
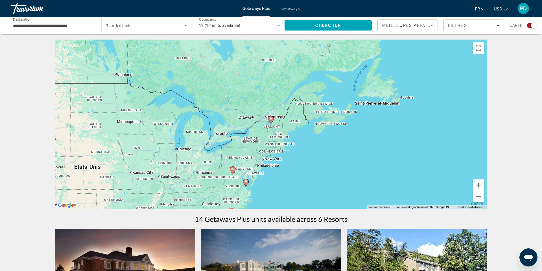
click at [273, 124] on icon "Main content" at bounding box center [270, 119] width 5 height 7
type input "**********"
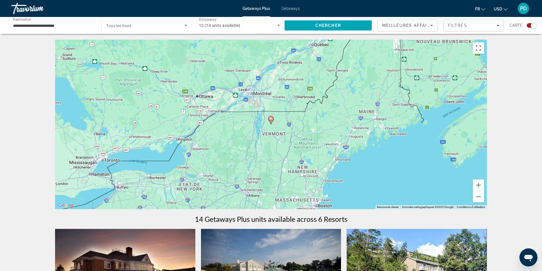
click at [271, 121] on image "Main content" at bounding box center [270, 118] width 3 height 3
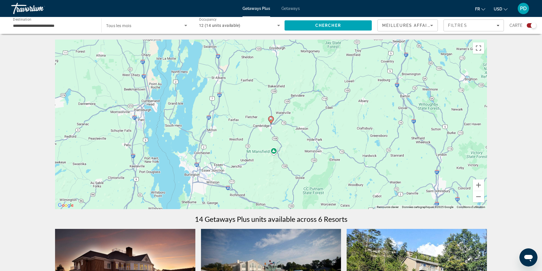
click at [271, 121] on image "Main content" at bounding box center [270, 118] width 3 height 3
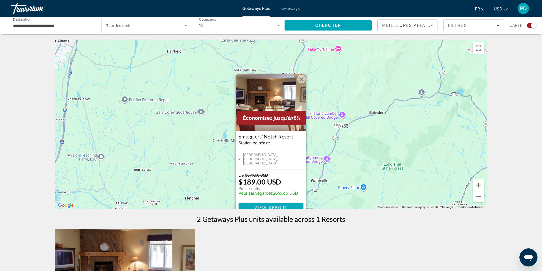
click at [272, 210] on span "View Resort" at bounding box center [270, 207] width 33 height 5
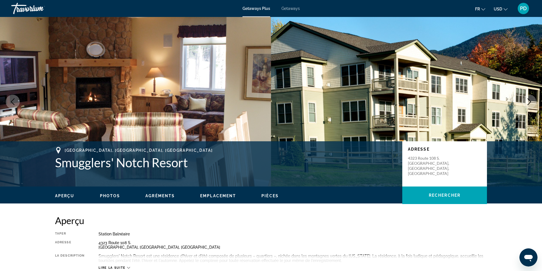
click at [75, 93] on img "Main content" at bounding box center [135, 101] width 271 height 169
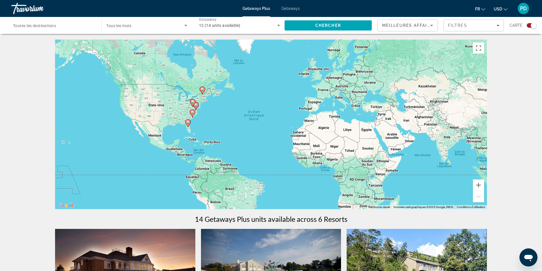
click at [202, 94] on icon "Main content" at bounding box center [202, 90] width 5 height 7
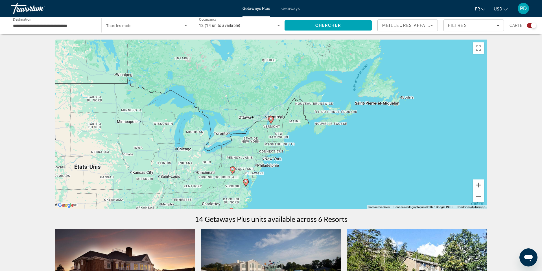
click at [271, 124] on icon "Main content" at bounding box center [270, 119] width 5 height 7
type input "**********"
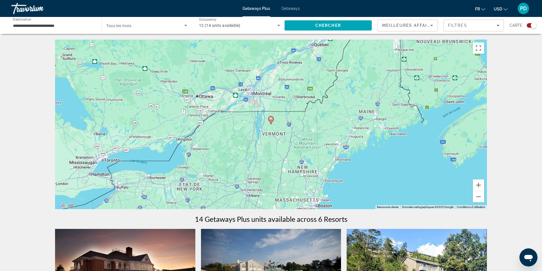
click at [223, 28] on span "12 (14 units available)" at bounding box center [219, 25] width 41 height 5
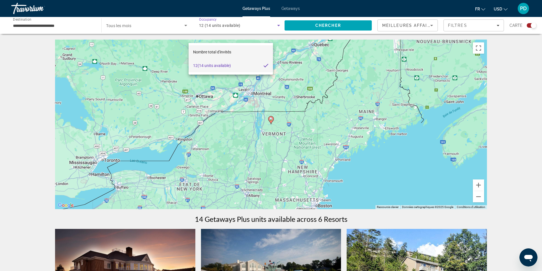
click at [215, 51] on span "Nombre total d'invités" at bounding box center [212, 52] width 38 height 5
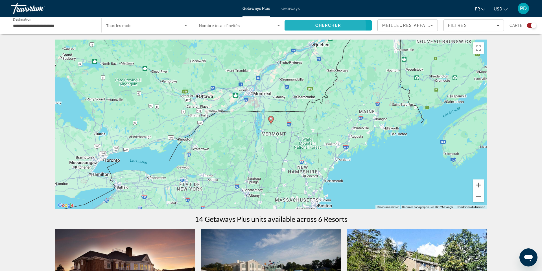
click at [315, 28] on span "Chercher" at bounding box center [328, 25] width 26 height 5
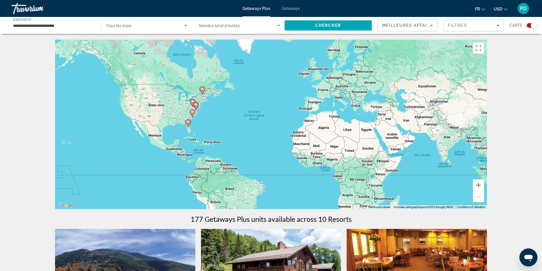
click at [240, 28] on span "Nombre total d'invités" at bounding box center [219, 25] width 41 height 5
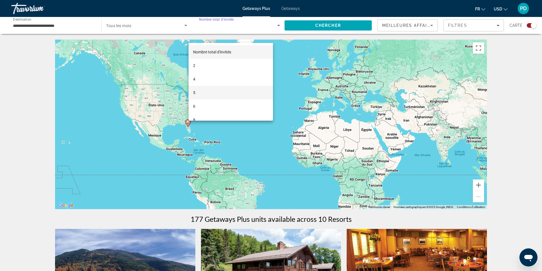
click at [209, 86] on mat-option "5" at bounding box center [231, 93] width 84 height 14
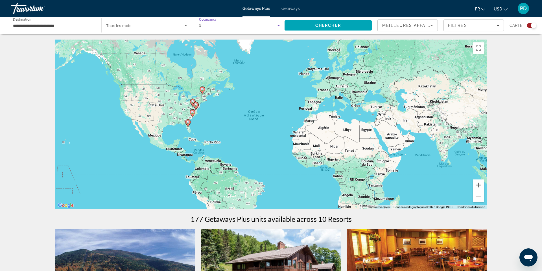
click at [205, 29] on div "5" at bounding box center [238, 25] width 78 height 7
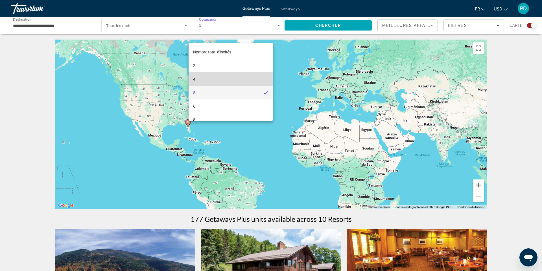
click at [199, 74] on mat-option "4" at bounding box center [231, 79] width 84 height 14
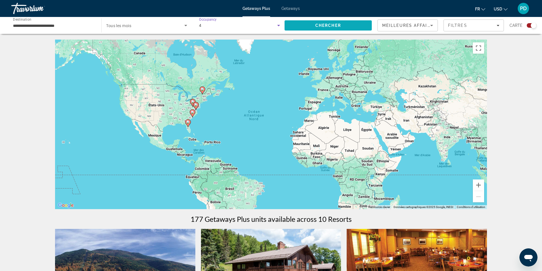
click at [325, 28] on span "Chercher" at bounding box center [328, 25] width 26 height 5
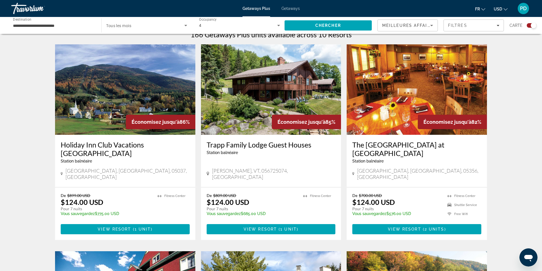
scroll to position [183, 0]
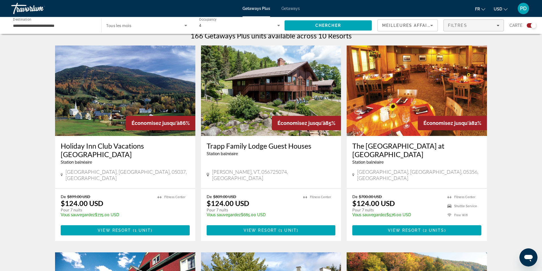
click at [449, 28] on span "Filtres" at bounding box center [457, 25] width 19 height 5
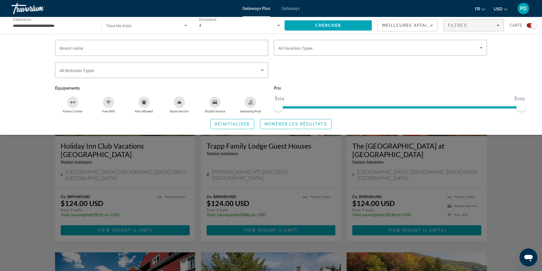
click at [248, 104] on icon "Swimming Pool" at bounding box center [250, 102] width 5 height 1
click at [284, 126] on span "Montrer les résultats" at bounding box center [295, 124] width 63 height 5
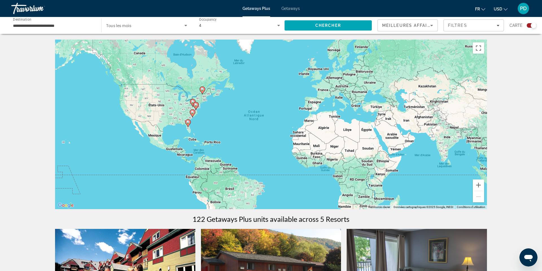
click at [202, 91] on image "Main content" at bounding box center [202, 88] width 3 height 3
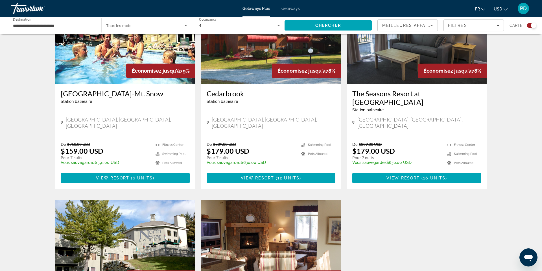
scroll to position [235, 0]
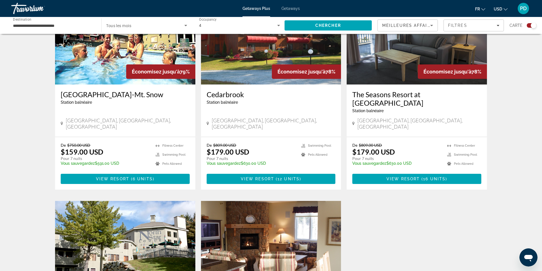
click at [208, 29] on div "4" at bounding box center [238, 25] width 78 height 7
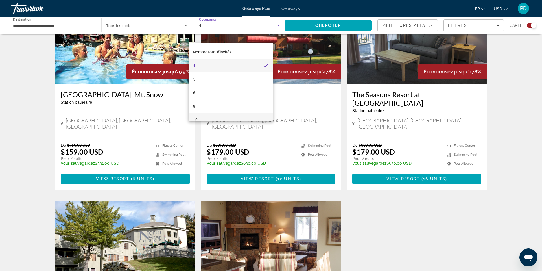
click at [198, 119] on span "10" at bounding box center [195, 119] width 5 height 7
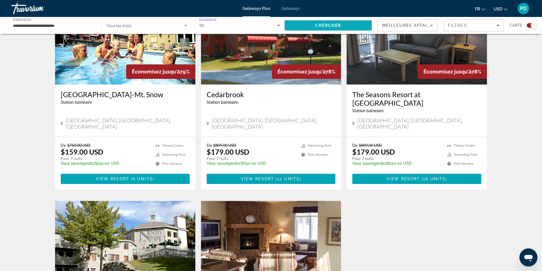
click at [315, 28] on span "Chercher" at bounding box center [328, 25] width 26 height 5
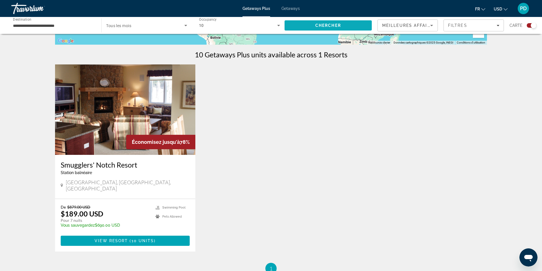
scroll to position [165, 0]
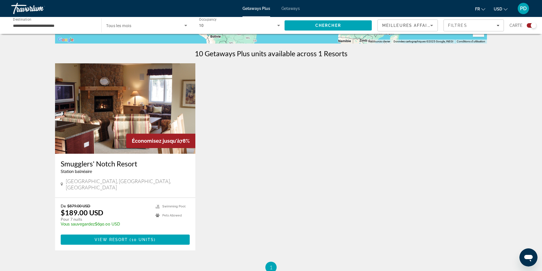
click at [121, 129] on img "Main content" at bounding box center [125, 108] width 140 height 90
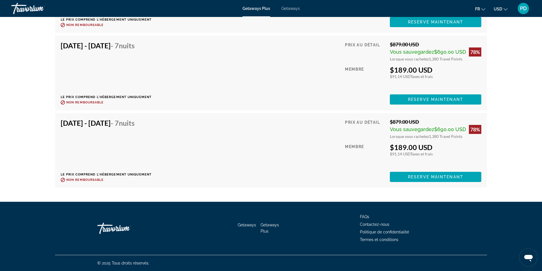
scroll to position [2022, 0]
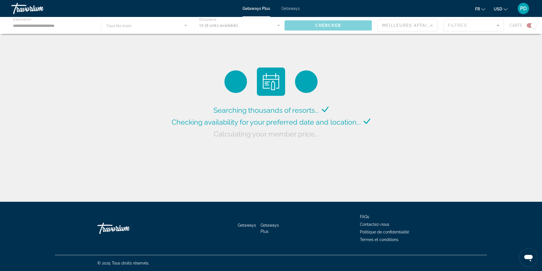
click at [128, 34] on div "Main content" at bounding box center [271, 25] width 542 height 17
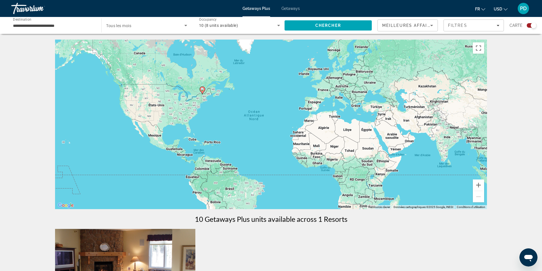
click at [202, 94] on icon "Main content" at bounding box center [202, 90] width 5 height 7
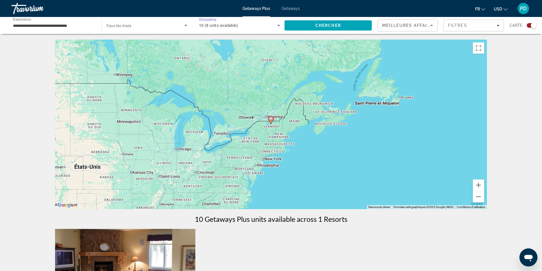
click at [199, 28] on span "10 (8 units available)" at bounding box center [218, 25] width 39 height 5
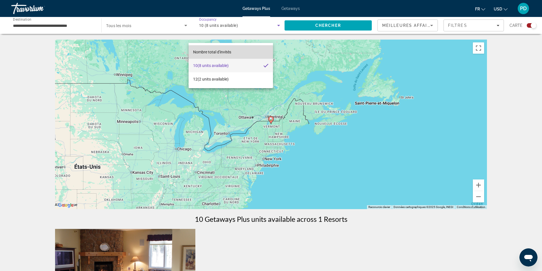
click at [206, 54] on span "Nombre total d'invités" at bounding box center [212, 52] width 38 height 5
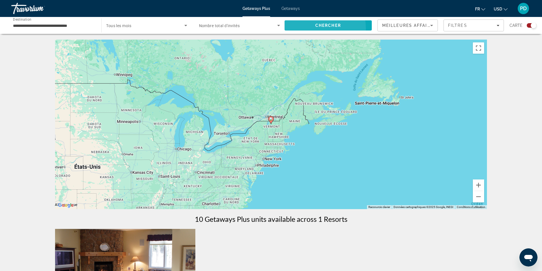
click at [285, 32] on span "Search" at bounding box center [327, 26] width 87 height 14
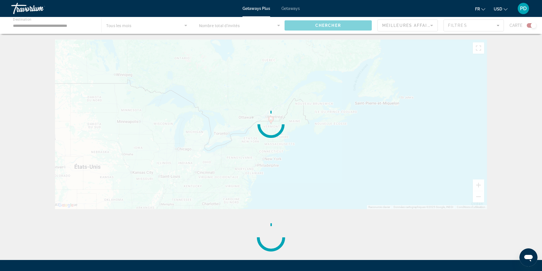
click at [215, 34] on div "Main content" at bounding box center [271, 25] width 542 height 17
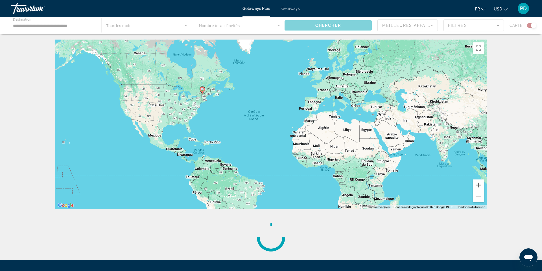
click at [215, 34] on div "Main content" at bounding box center [271, 25] width 542 height 17
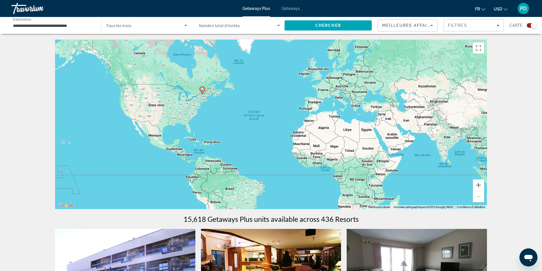
click at [215, 28] on span "Nombre total d'invités" at bounding box center [219, 25] width 41 height 5
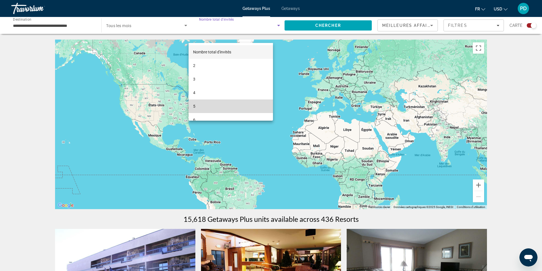
click at [197, 106] on mat-option "5" at bounding box center [231, 106] width 84 height 14
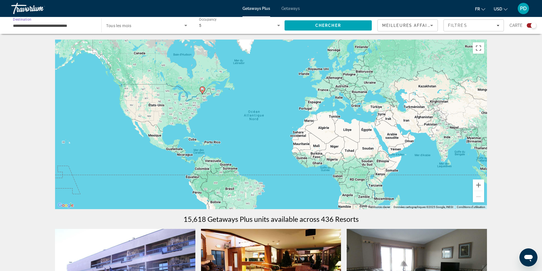
click at [40, 29] on input "**********" at bounding box center [53, 25] width 81 height 7
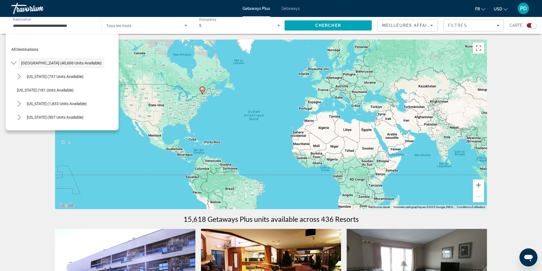
click at [202, 91] on image "Main content" at bounding box center [202, 88] width 3 height 3
type input "**********"
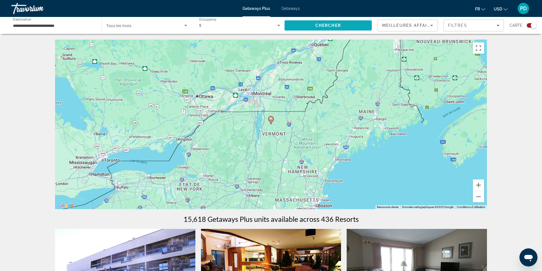
click at [315, 28] on span "Chercher" at bounding box center [328, 25] width 26 height 5
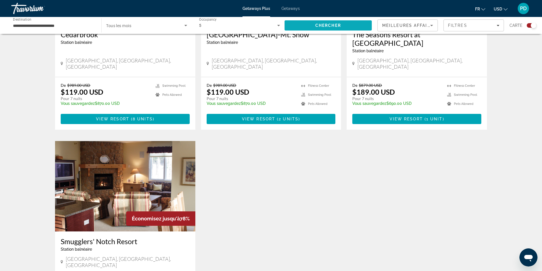
scroll to position [294, 0]
click at [96, 121] on span "View Resort" at bounding box center [112, 119] width 33 height 5
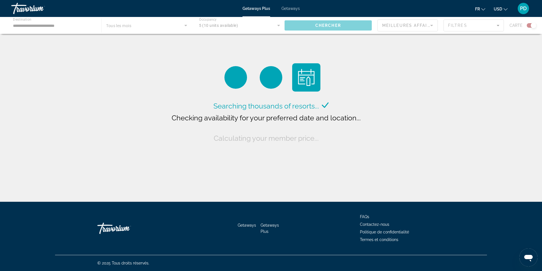
click at [131, 34] on div "Main content" at bounding box center [271, 25] width 542 height 17
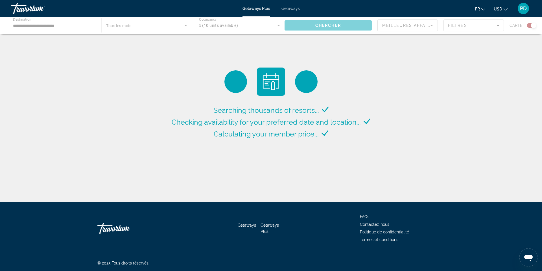
click at [131, 34] on div "Main content" at bounding box center [271, 25] width 542 height 17
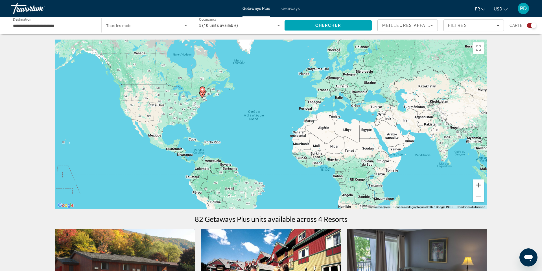
click at [130, 28] on span "Tous les mois" at bounding box center [118, 25] width 25 height 5
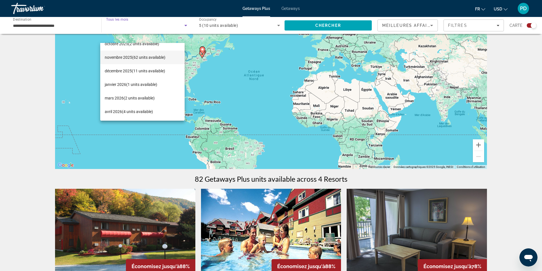
scroll to position [41, 0]
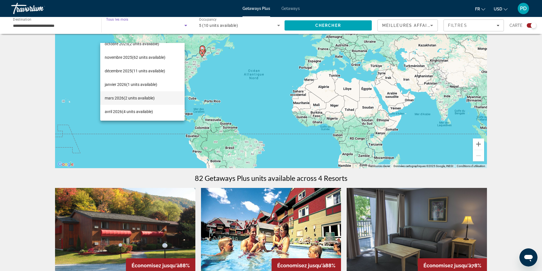
click at [139, 96] on span "mars 2026 (2 units available)" at bounding box center [130, 98] width 50 height 7
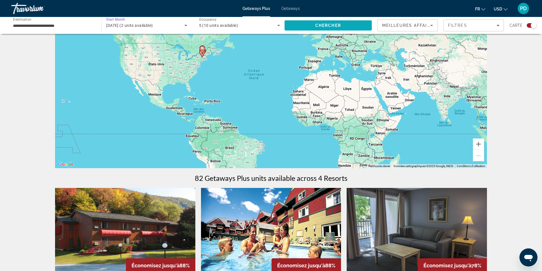
click at [290, 32] on span "Search" at bounding box center [327, 26] width 87 height 14
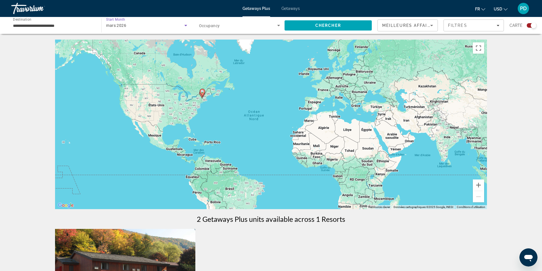
click at [143, 29] on div "mars 2026" at bounding box center [145, 25] width 78 height 7
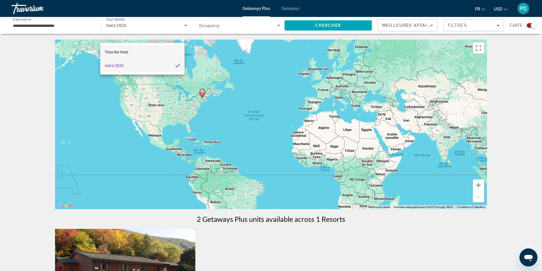
click at [128, 52] on span "Tous les mois" at bounding box center [116, 52] width 23 height 5
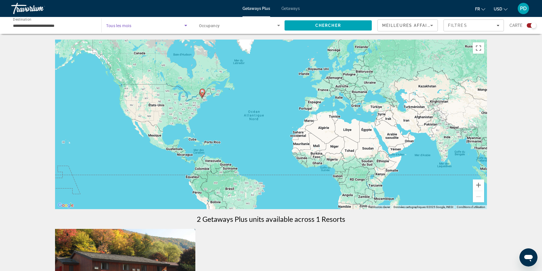
click at [219, 28] on span "Occupancy" at bounding box center [209, 25] width 21 height 5
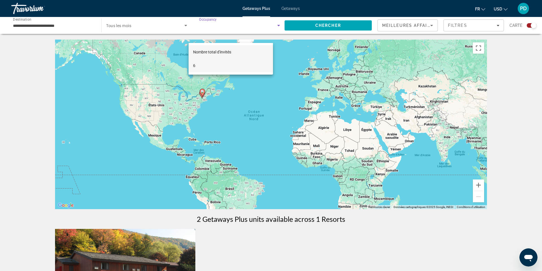
click at [211, 64] on mat-option "6" at bounding box center [231, 66] width 84 height 14
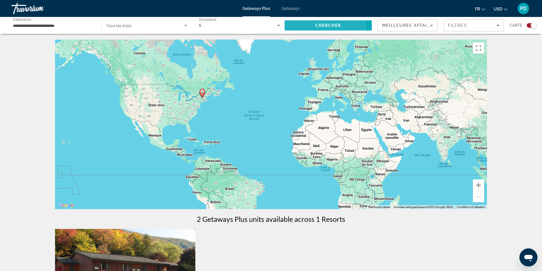
click at [315, 28] on span "Chercher" at bounding box center [328, 25] width 26 height 5
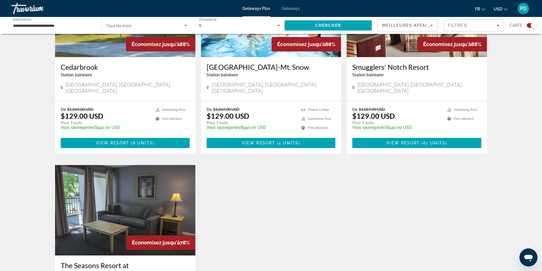
scroll to position [261, 0]
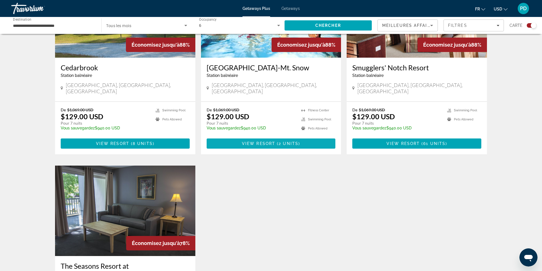
click at [281, 146] on span "( 2 units )" at bounding box center [287, 143] width 25 height 5
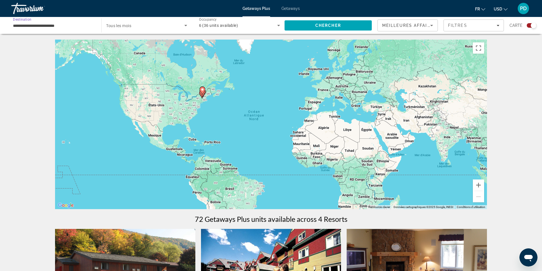
click at [27, 29] on input "**********" at bounding box center [53, 25] width 81 height 7
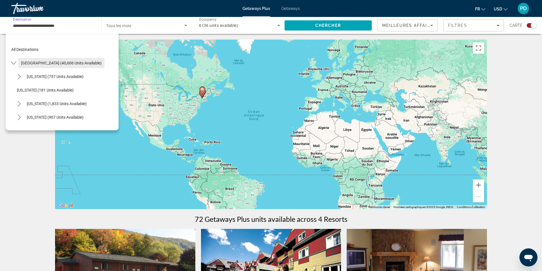
click at [47, 65] on span "United States (40,606 units available)" at bounding box center [61, 63] width 80 height 5
type input "**********"
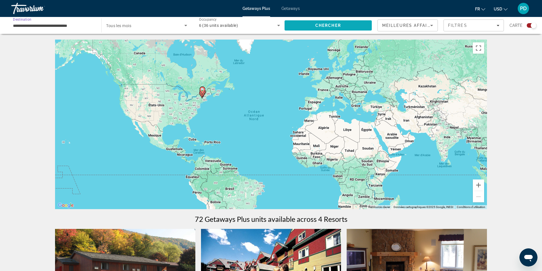
click at [308, 30] on span "Search" at bounding box center [327, 26] width 87 height 14
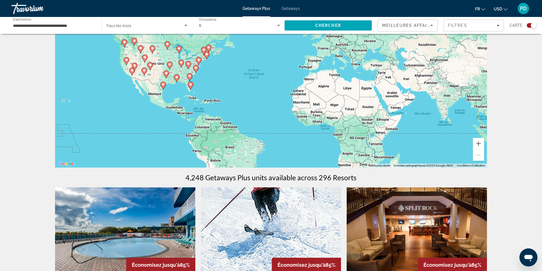
scroll to position [38, 0]
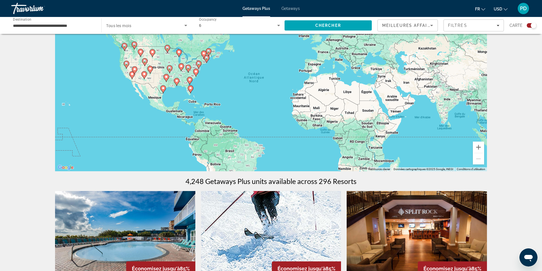
click at [272, 154] on div "Pour activer le glissement avec le clavier, appuyez sur Alt+Entrée. Une fois ce…" at bounding box center [271, 86] width 432 height 169
click at [42, 29] on input "**********" at bounding box center [53, 25] width 81 height 7
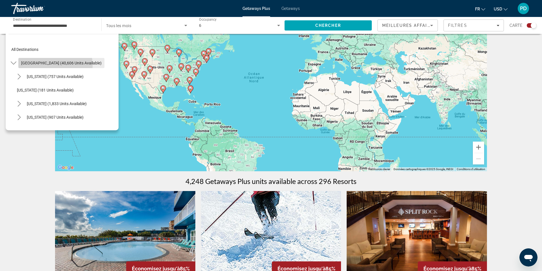
click at [47, 65] on span "United States (40,606 units available)" at bounding box center [61, 63] width 80 height 5
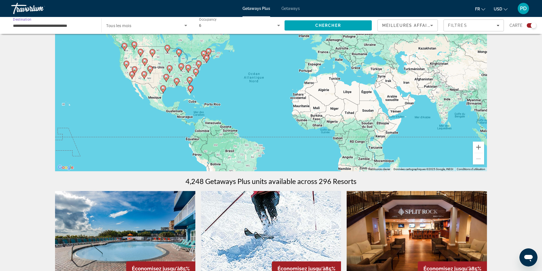
click at [55, 81] on div "Pour activer le glissement avec le clavier, appuyez sur Alt+Entrée. Une fois ce…" at bounding box center [271, 86] width 432 height 169
click at [73, 29] on input "**********" at bounding box center [53, 25] width 81 height 7
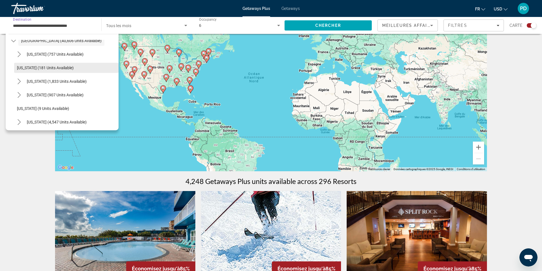
scroll to position [23, 0]
click at [89, 34] on div "**********" at bounding box center [53, 25] width 81 height 16
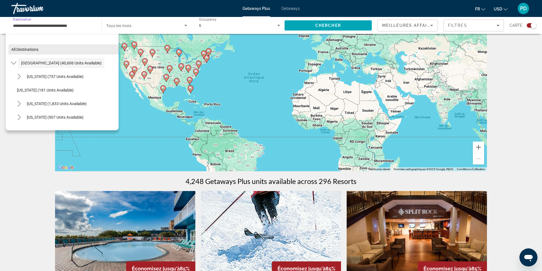
click at [17, 52] on span "All destinations" at bounding box center [24, 49] width 27 height 5
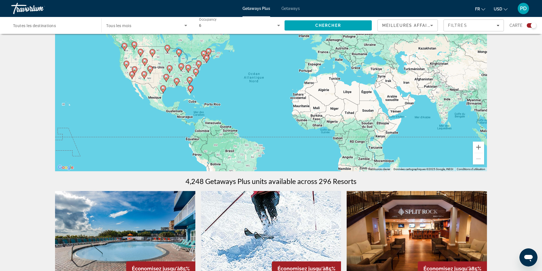
click at [29, 28] on span "Toutes les destinations" at bounding box center [34, 25] width 43 height 5
click at [29, 29] on input "Destination Toutes les destinations" at bounding box center [53, 25] width 81 height 7
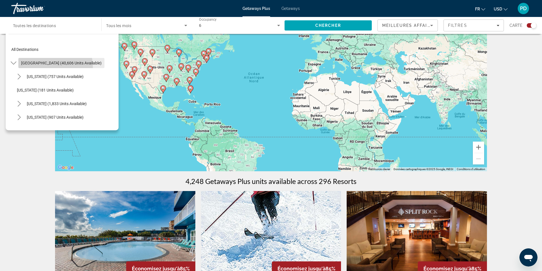
click at [42, 70] on span "Select destination: United States (40,606 units available)" at bounding box center [61, 63] width 86 height 14
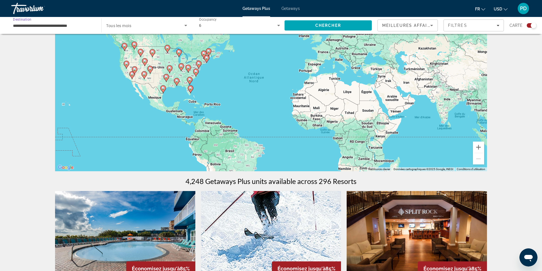
click at [43, 29] on input "**********" at bounding box center [53, 25] width 81 height 7
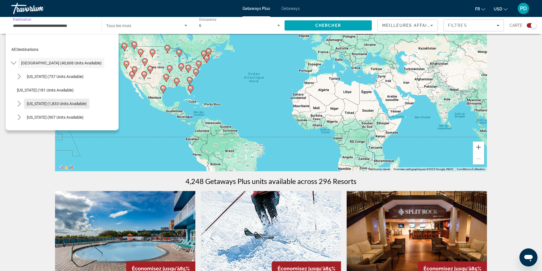
click at [45, 106] on span "California (1,833 units available)" at bounding box center [57, 103] width 60 height 5
click at [55, 122] on div "Pour activer le glissement avec le clavier, appuyez sur Alt+Entrée. Une fois ce…" at bounding box center [271, 86] width 432 height 169
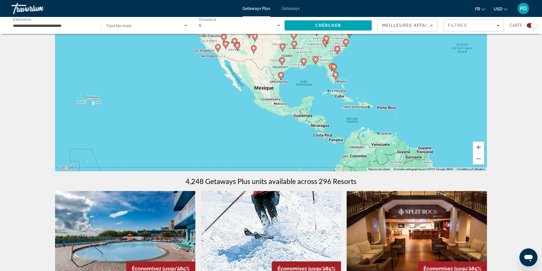
click at [34, 29] on input "**********" at bounding box center [53, 25] width 81 height 7
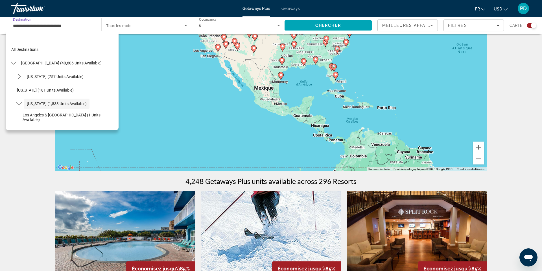
scroll to position [5, 0]
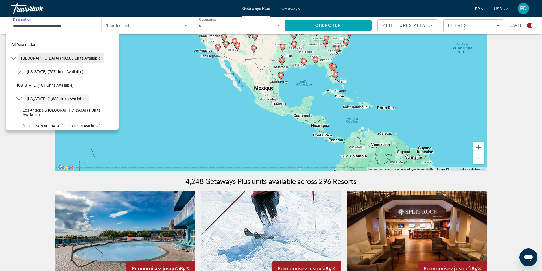
click at [37, 60] on span "United States (40,606 units available)" at bounding box center [61, 58] width 80 height 5
type input "**********"
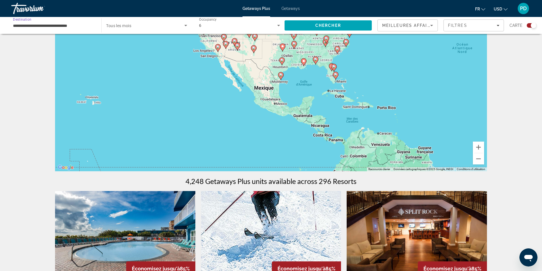
click at [251, 29] on div "6" at bounding box center [238, 25] width 78 height 7
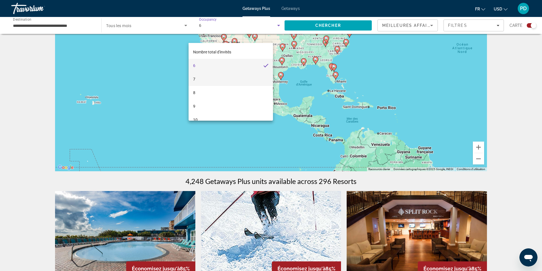
scroll to position [35, 0]
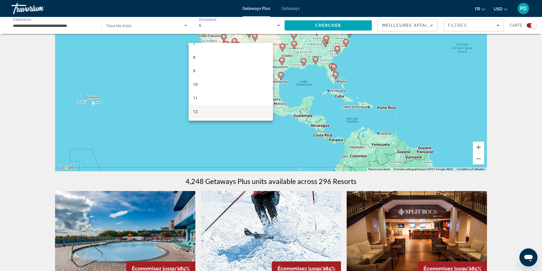
click at [196, 109] on span "12" at bounding box center [195, 111] width 5 height 7
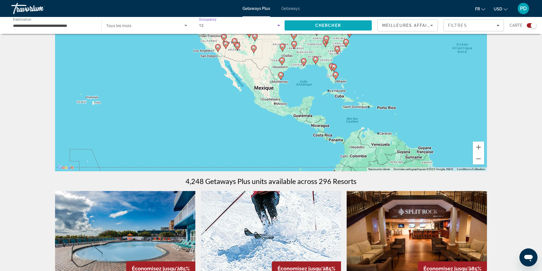
click at [315, 28] on span "Chercher" at bounding box center [328, 25] width 26 height 5
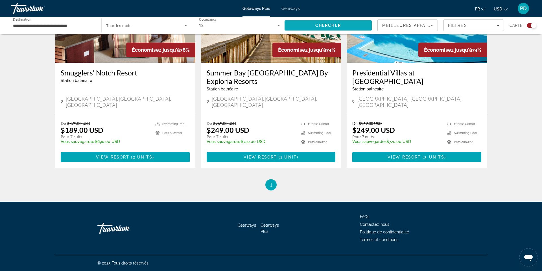
scroll to position [288, 0]
click at [203, 29] on div "12" at bounding box center [238, 25] width 78 height 7
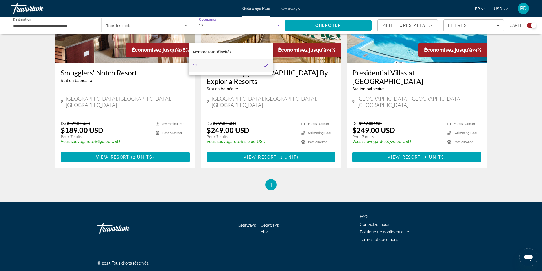
click at [198, 65] on span "12" at bounding box center [195, 65] width 5 height 7
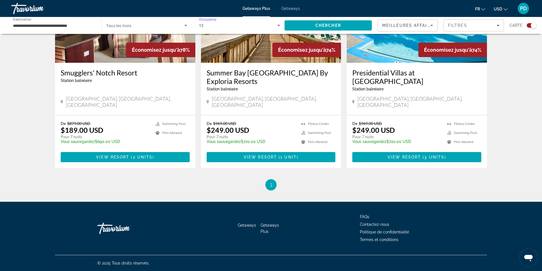
click at [214, 29] on div "12" at bounding box center [238, 25] width 78 height 7
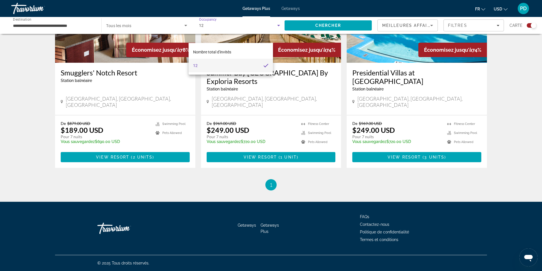
click at [80, 34] on div at bounding box center [271, 135] width 542 height 271
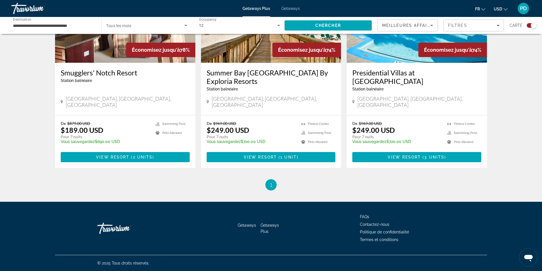
click at [56, 29] on input "**********" at bounding box center [53, 25] width 81 height 7
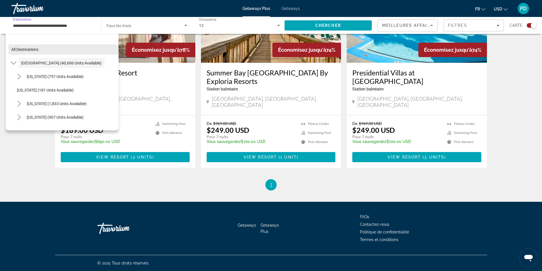
click at [38, 52] on span "All destinations" at bounding box center [24, 49] width 27 height 5
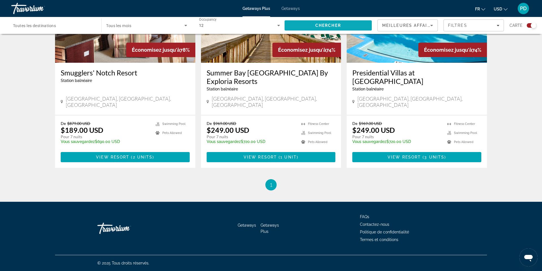
click at [297, 32] on span "Search" at bounding box center [327, 26] width 87 height 14
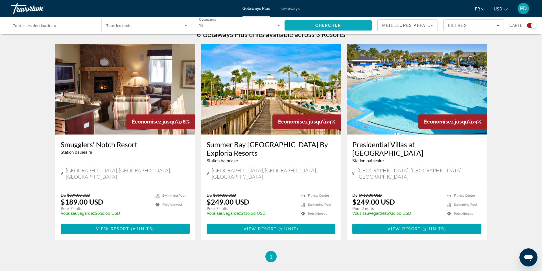
scroll to position [184, 0]
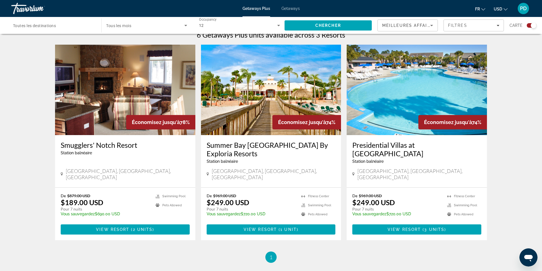
click at [263, 135] on img "Main content" at bounding box center [271, 90] width 140 height 90
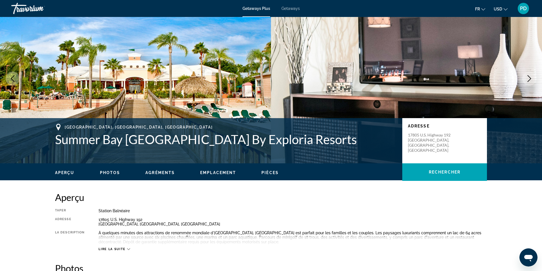
scroll to position [24, 0]
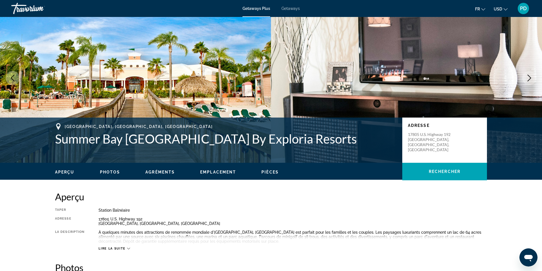
click at [522, 85] on button "Next image" at bounding box center [529, 78] width 14 height 14
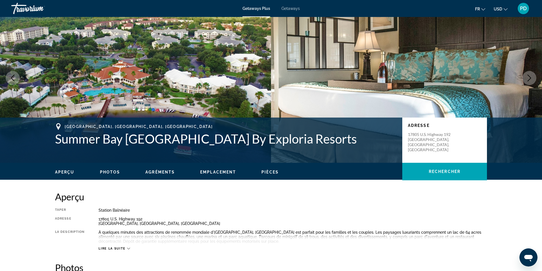
click at [526, 81] on icon "Next image" at bounding box center [529, 78] width 7 height 7
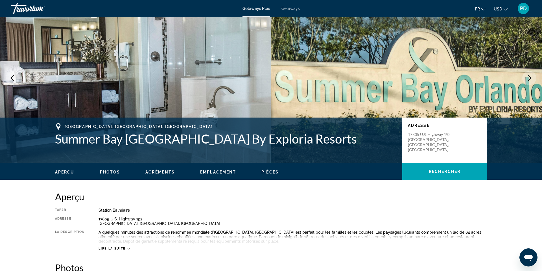
click at [526, 81] on icon "Next image" at bounding box center [529, 78] width 7 height 7
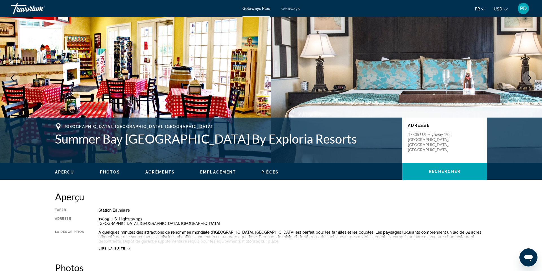
click at [526, 81] on icon "Next image" at bounding box center [529, 78] width 7 height 7
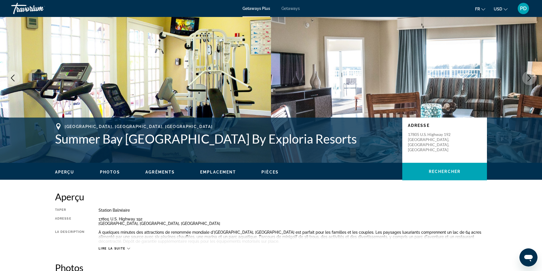
click at [526, 81] on icon "Next image" at bounding box center [529, 78] width 7 height 7
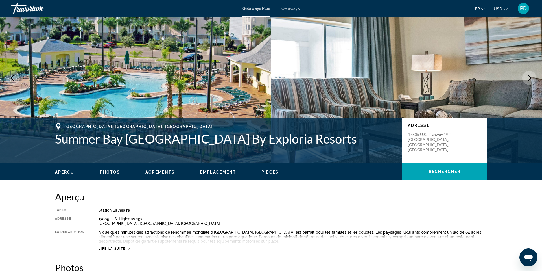
click at [526, 81] on icon "Next image" at bounding box center [529, 78] width 7 height 7
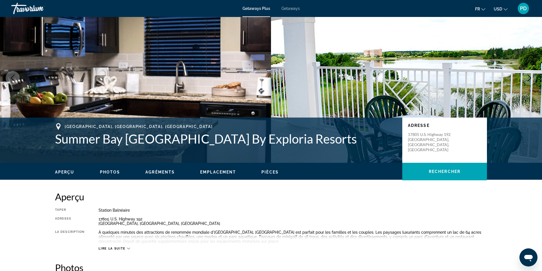
click at [526, 81] on icon "Next image" at bounding box center [529, 78] width 7 height 7
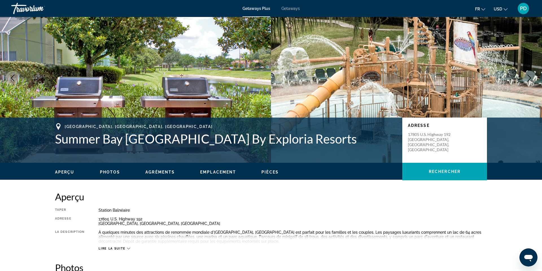
click at [526, 81] on icon "Next image" at bounding box center [529, 78] width 7 height 7
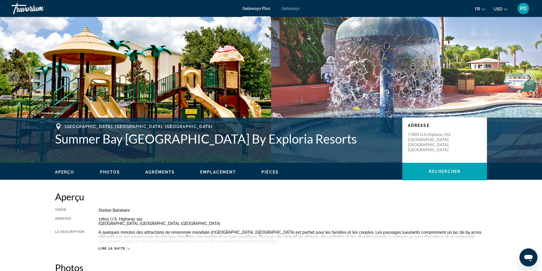
click at [526, 81] on icon "Next image" at bounding box center [529, 78] width 7 height 7
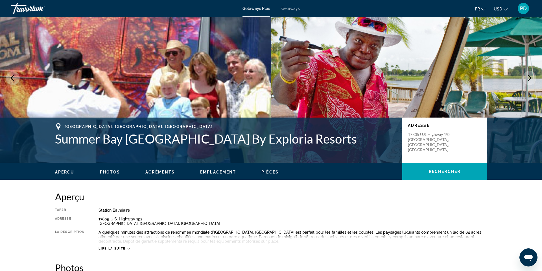
click at [526, 81] on icon "Next image" at bounding box center [529, 78] width 7 height 7
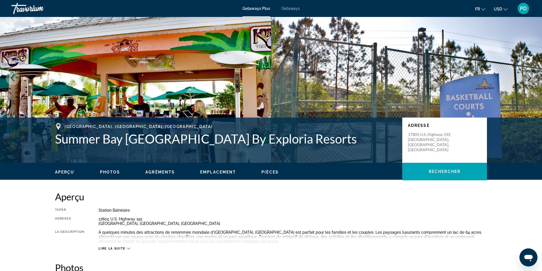
click at [526, 81] on icon "Next image" at bounding box center [529, 78] width 7 height 7
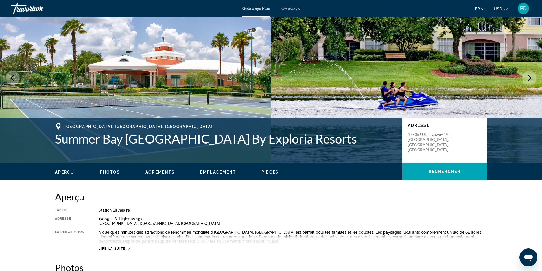
click at [526, 81] on icon "Next image" at bounding box center [529, 78] width 7 height 7
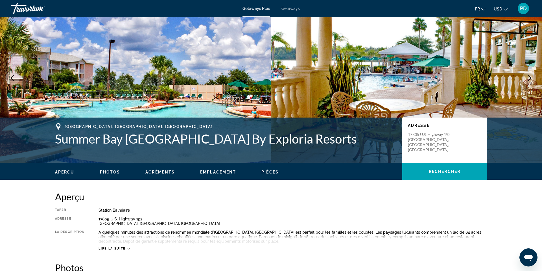
click at [526, 81] on icon "Next image" at bounding box center [529, 78] width 7 height 7
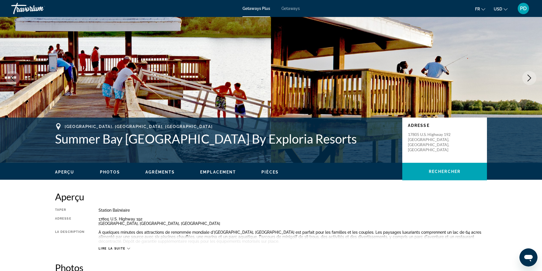
click at [526, 81] on icon "Next image" at bounding box center [529, 78] width 7 height 7
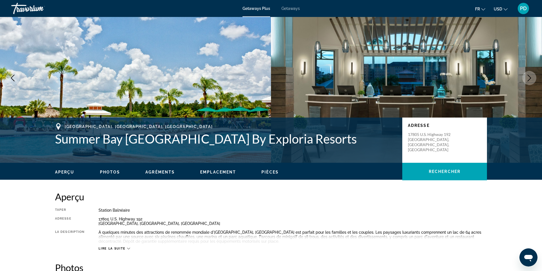
click at [526, 81] on icon "Next image" at bounding box center [529, 78] width 7 height 7
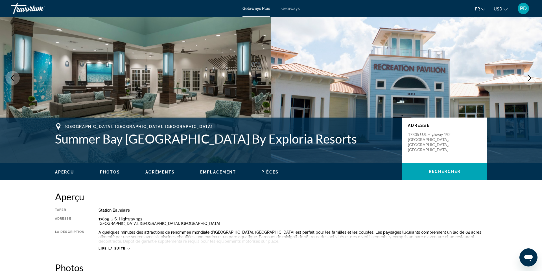
click at [526, 81] on icon "Next image" at bounding box center [529, 78] width 7 height 7
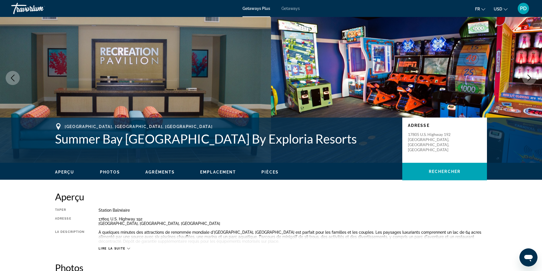
click at [526, 81] on icon "Next image" at bounding box center [529, 78] width 7 height 7
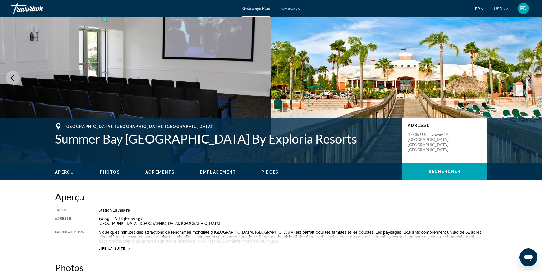
click at [526, 81] on icon "Next image" at bounding box center [529, 78] width 7 height 7
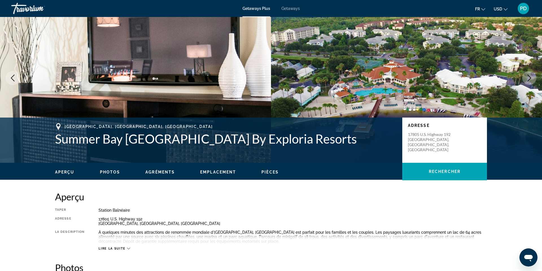
click at [526, 81] on icon "Next image" at bounding box center [529, 78] width 7 height 7
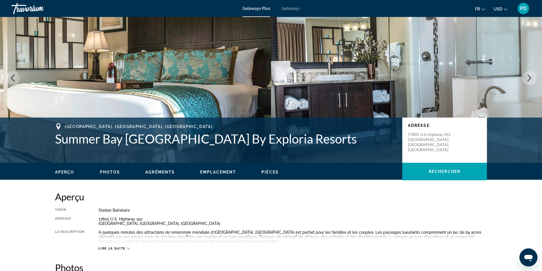
click at [526, 81] on icon "Next image" at bounding box center [529, 78] width 7 height 7
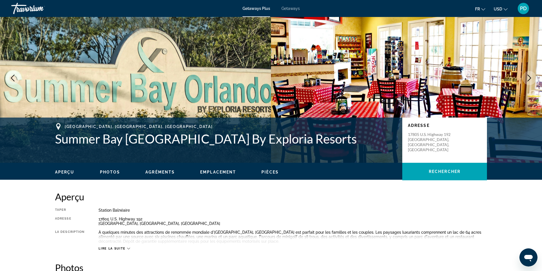
click at [526, 81] on icon "Next image" at bounding box center [529, 78] width 7 height 7
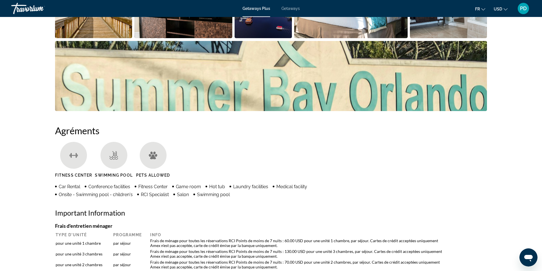
scroll to position [0, 0]
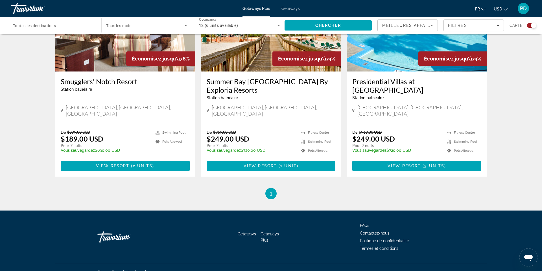
scroll to position [247, 0]
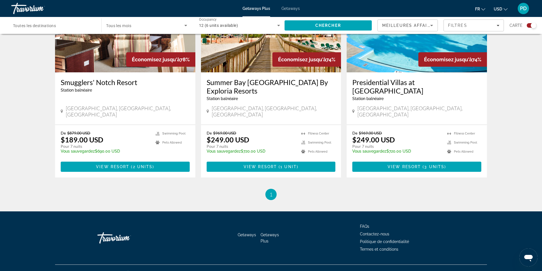
click at [423, 124] on div "Presidential Villas at Grand Palms Resort Station balnéaire - Ceci est une stat…" at bounding box center [417, 98] width 140 height 52
click at [436, 95] on h3 "Presidential Villas at Grand Palms Resort" at bounding box center [416, 86] width 129 height 17
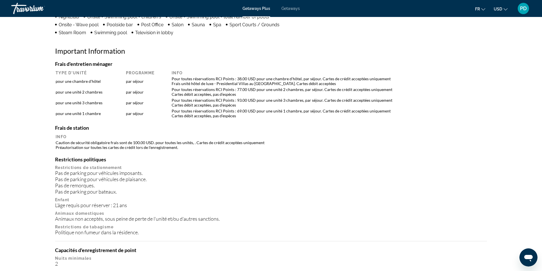
scroll to position [419, 0]
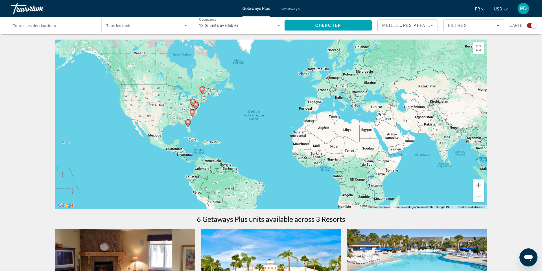
click at [202, 94] on icon "Main content" at bounding box center [202, 90] width 5 height 7
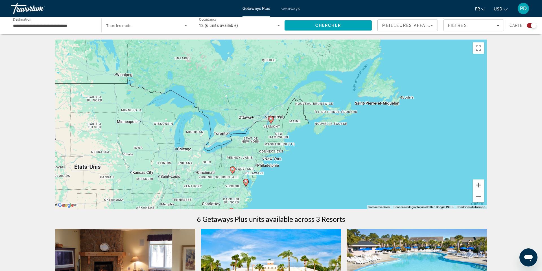
click at [270, 124] on icon "Main content" at bounding box center [270, 119] width 5 height 7
type input "**********"
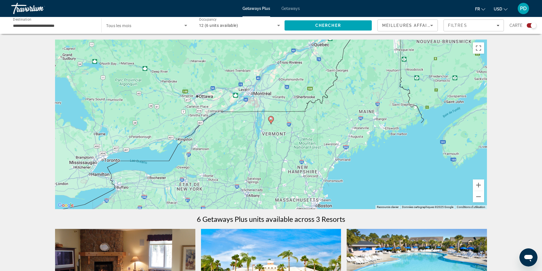
click at [270, 124] on icon "Main content" at bounding box center [270, 119] width 5 height 7
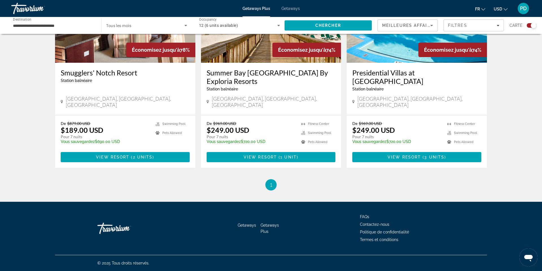
scroll to position [292, 0]
click at [133, 159] on span "2 units" at bounding box center [143, 157] width 20 height 5
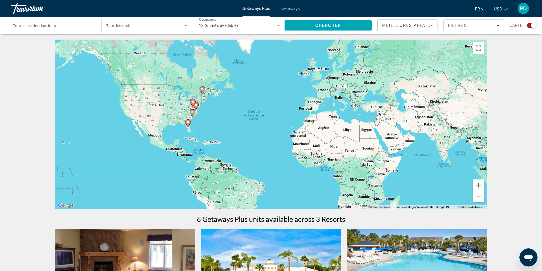
click at [54, 28] on span "Toutes les destinations" at bounding box center [34, 25] width 43 height 5
click at [54, 29] on input "Destination Toutes les destinations" at bounding box center [53, 25] width 81 height 7
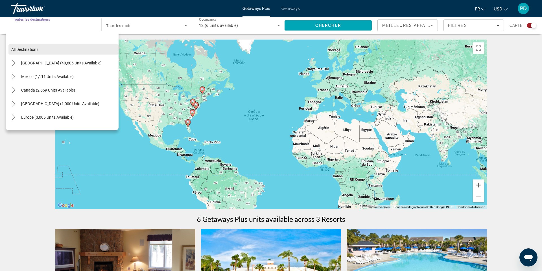
click at [39, 56] on span "Select destination: All destinations" at bounding box center [63, 50] width 110 height 14
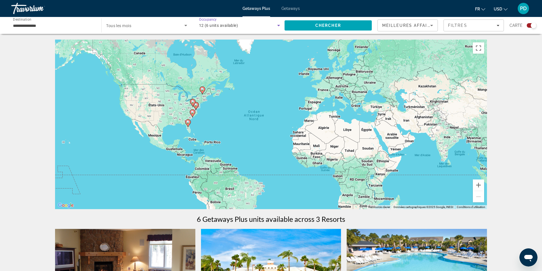
click at [199, 28] on span "12 (6 units available)" at bounding box center [218, 25] width 39 height 5
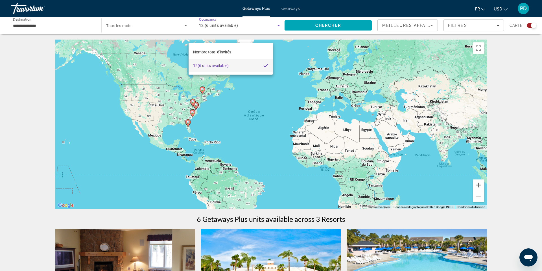
click at [199, 63] on span "12 (6 units available)" at bounding box center [211, 65] width 36 height 7
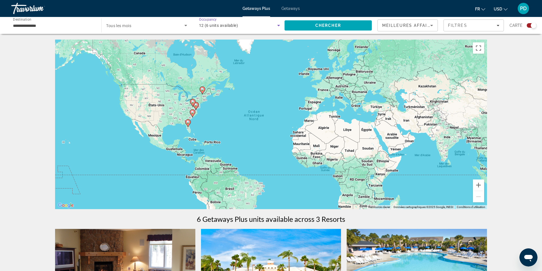
click at [207, 28] on span "12 (6 units available)" at bounding box center [218, 25] width 39 height 5
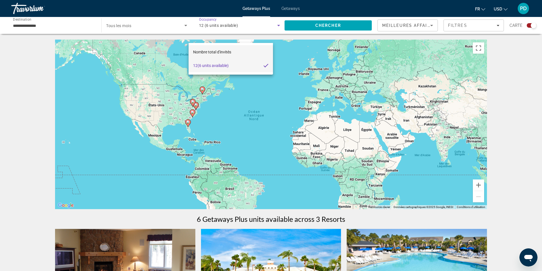
click at [203, 51] on span "Nombre total d'invités" at bounding box center [212, 52] width 38 height 5
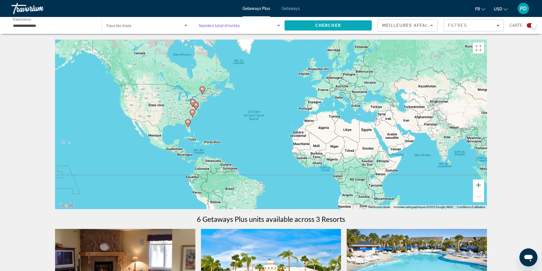
click at [293, 32] on span "Search" at bounding box center [327, 26] width 87 height 14
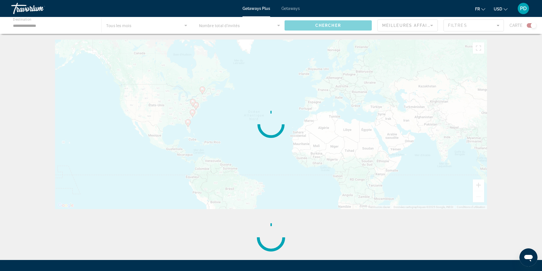
click at [262, 95] on div "Main content" at bounding box center [271, 124] width 432 height 169
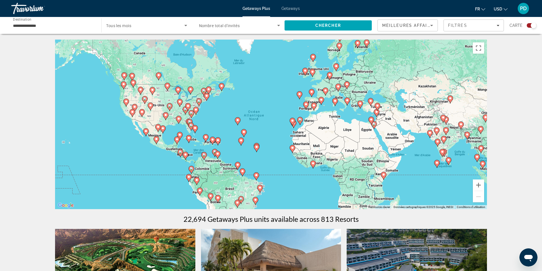
click at [163, 130] on image "Main content" at bounding box center [162, 127] width 3 height 3
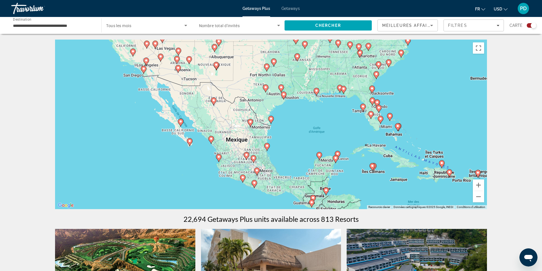
click at [219, 161] on icon "Main content" at bounding box center [218, 157] width 5 height 7
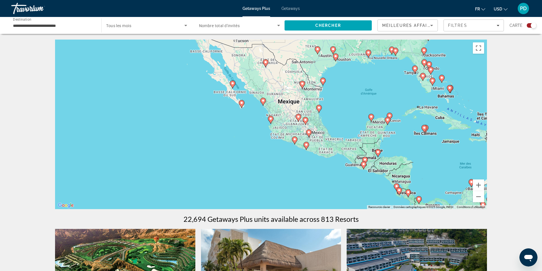
click at [270, 123] on icon "Main content" at bounding box center [270, 119] width 5 height 7
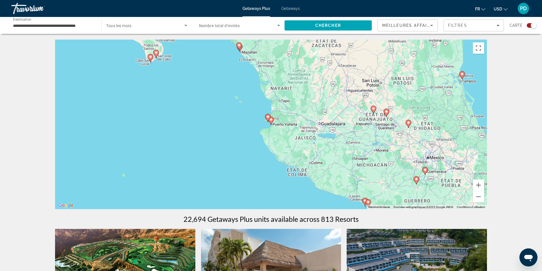
click at [150, 58] on image "Main content" at bounding box center [150, 56] width 3 height 3
type input "**********"
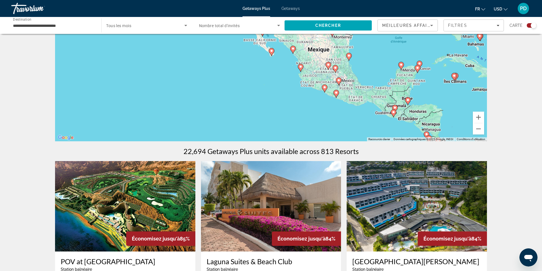
scroll to position [67, 0]
click at [250, 29] on span "Search widget" at bounding box center [238, 25] width 78 height 7
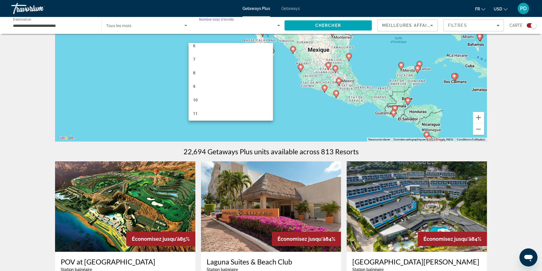
scroll to position [74, 0]
click at [202, 98] on mat-option "10" at bounding box center [231, 100] width 84 height 14
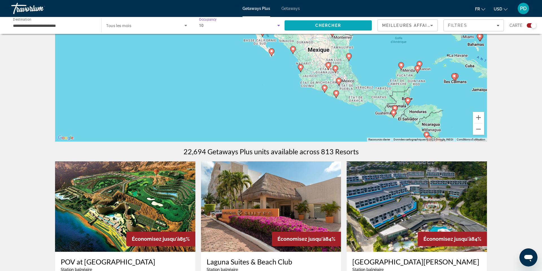
click at [284, 32] on span "Search" at bounding box center [327, 26] width 87 height 14
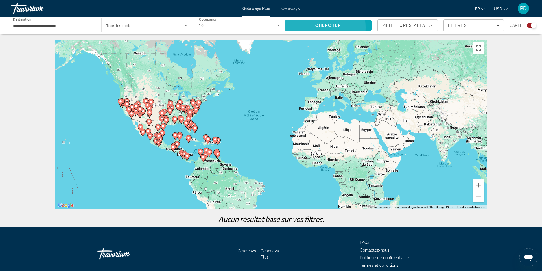
click at [284, 32] on span "Search" at bounding box center [327, 26] width 87 height 14
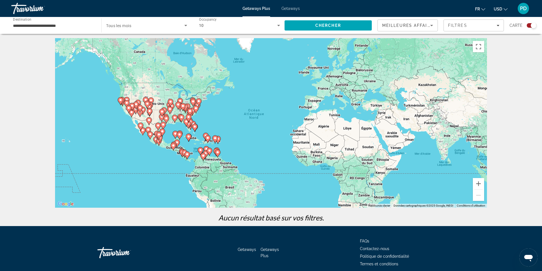
click at [217, 29] on div "10" at bounding box center [238, 25] width 78 height 7
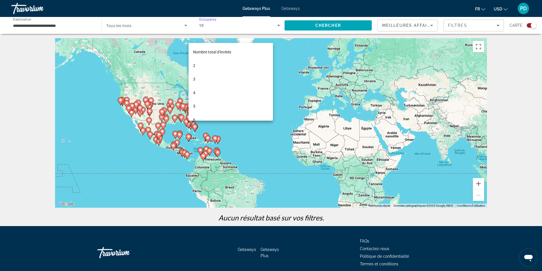
scroll to position [60, 0]
click at [198, 87] on mat-option "8" at bounding box center [231, 87] width 84 height 14
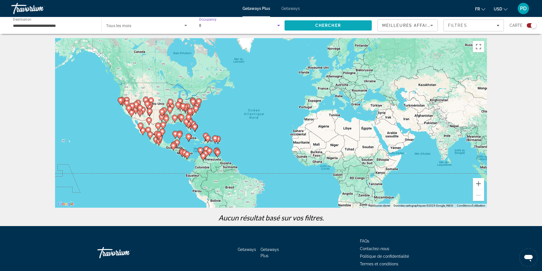
click at [291, 32] on span "Search" at bounding box center [327, 26] width 87 height 14
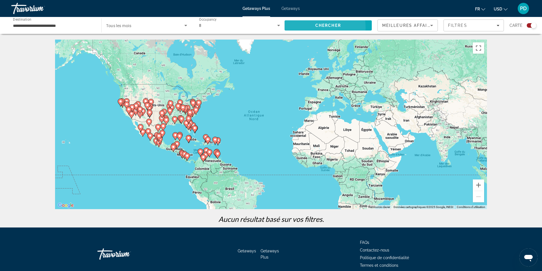
click at [291, 32] on span "Search" at bounding box center [327, 26] width 87 height 14
click at [199, 29] on div "8" at bounding box center [238, 25] width 78 height 7
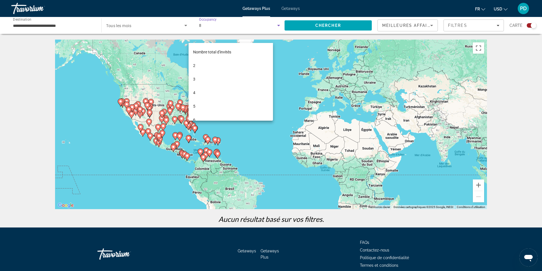
scroll to position [33, 0]
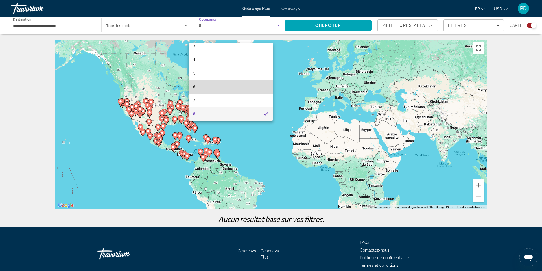
click at [198, 89] on mat-option "6" at bounding box center [231, 87] width 84 height 14
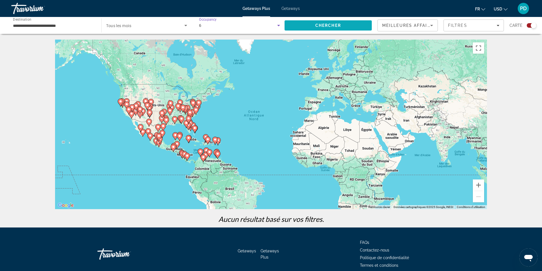
click at [315, 28] on span "Chercher" at bounding box center [328, 25] width 26 height 5
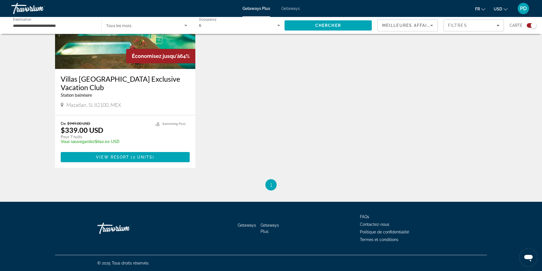
scroll to position [827, 0]
click at [99, 159] on span "View Resort" at bounding box center [112, 157] width 33 height 5
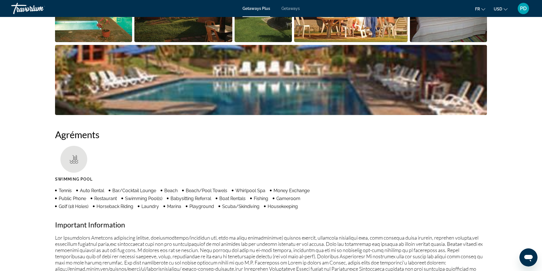
scroll to position [324, 0]
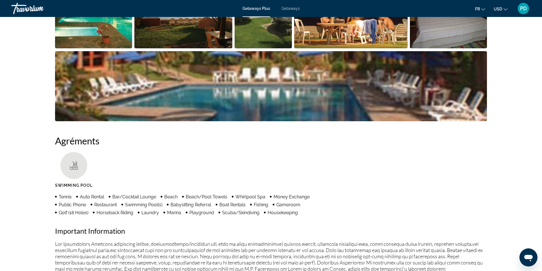
click at [183, 48] on img "Open full-screen image slider" at bounding box center [183, 13] width 98 height 70
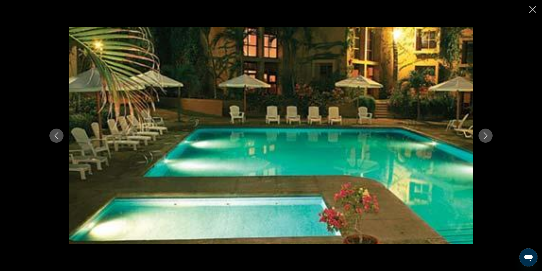
click at [492, 134] on button "Next image" at bounding box center [485, 135] width 14 height 14
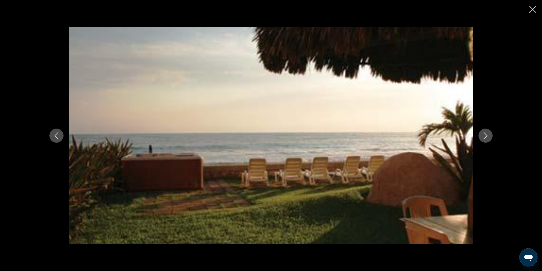
click at [492, 134] on button "Next image" at bounding box center [485, 135] width 14 height 14
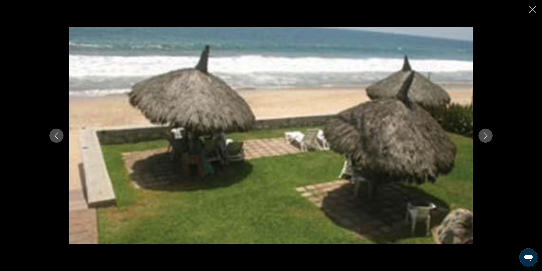
click at [492, 134] on button "Next image" at bounding box center [485, 135] width 14 height 14
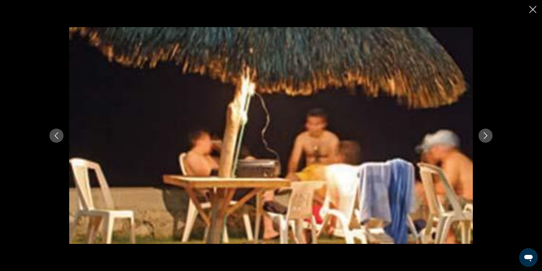
click at [492, 134] on button "Next image" at bounding box center [485, 135] width 14 height 14
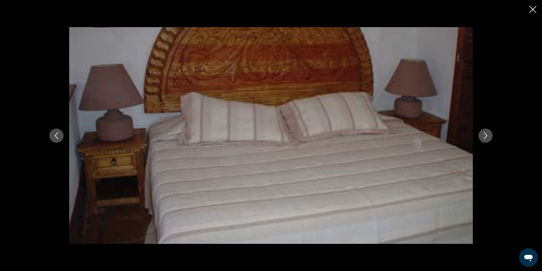
click at [55, 135] on icon "Previous image" at bounding box center [57, 135] width 4 height 7
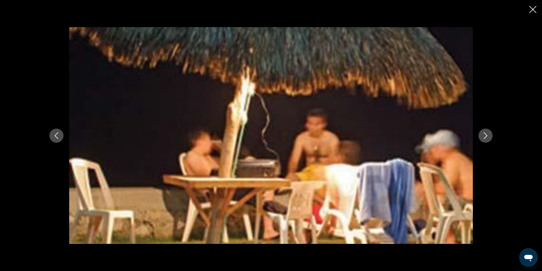
click at [489, 139] on icon "Next image" at bounding box center [485, 135] width 7 height 7
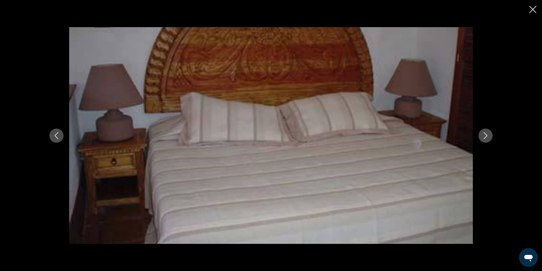
click at [489, 139] on icon "Next image" at bounding box center [485, 135] width 7 height 7
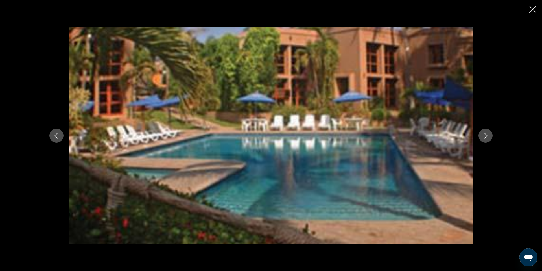
click at [489, 139] on icon "Next image" at bounding box center [485, 135] width 7 height 7
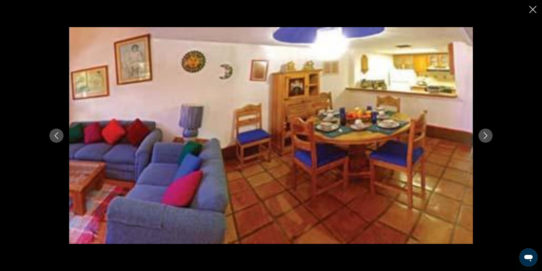
click at [489, 139] on icon "Next image" at bounding box center [485, 135] width 7 height 7
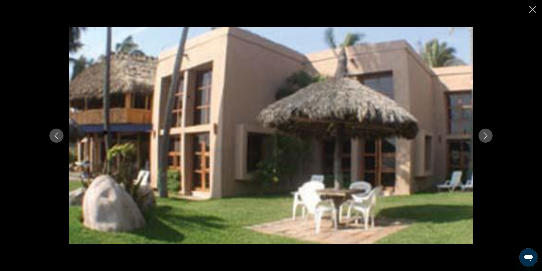
click at [489, 139] on icon "Next image" at bounding box center [485, 135] width 7 height 7
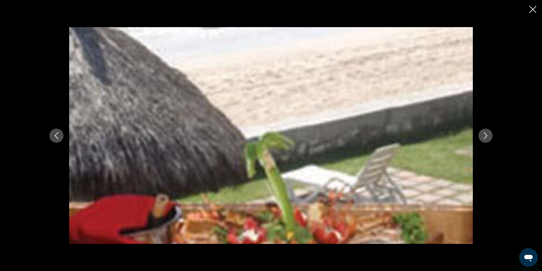
click at [489, 139] on icon "Next image" at bounding box center [485, 135] width 7 height 7
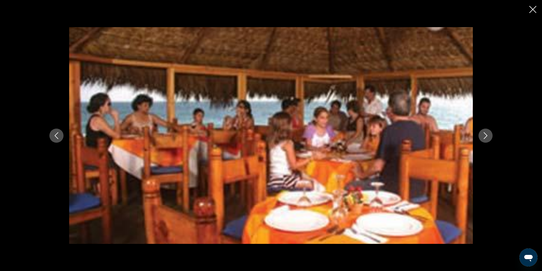
click at [489, 139] on icon "Next image" at bounding box center [485, 135] width 7 height 7
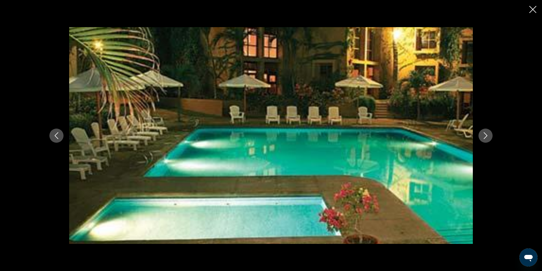
click at [489, 139] on icon "Next image" at bounding box center [485, 135] width 7 height 7
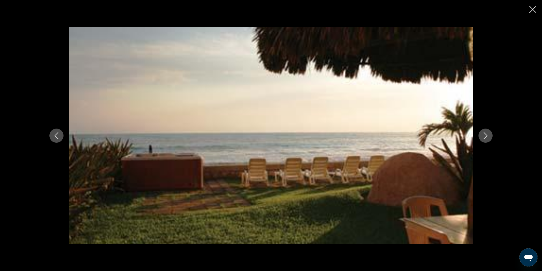
click at [529, 13] on icon "Close slideshow" at bounding box center [532, 9] width 7 height 7
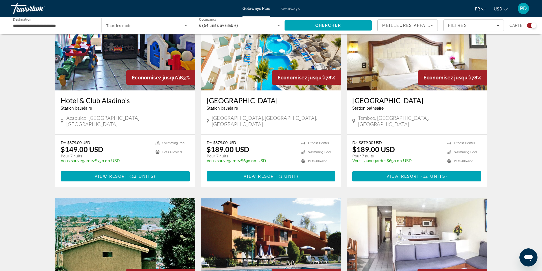
scroll to position [227, 0]
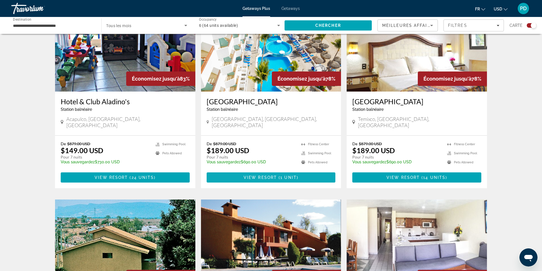
click at [263, 179] on span "View Resort" at bounding box center [260, 177] width 33 height 5
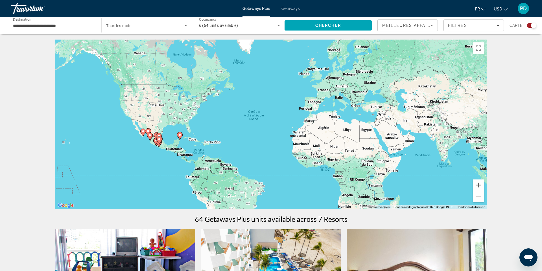
click at [52, 29] on input "**********" at bounding box center [53, 25] width 81 height 7
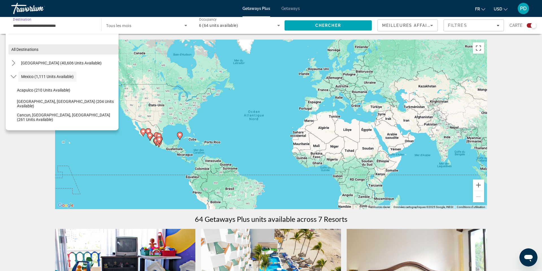
click at [16, 52] on span "All destinations" at bounding box center [24, 49] width 27 height 5
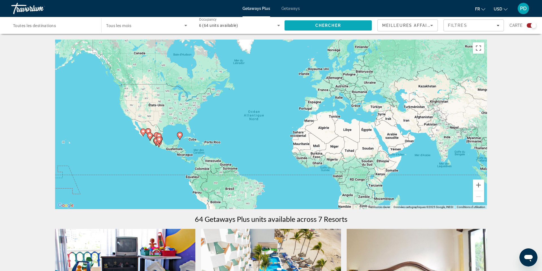
click at [288, 30] on span "Search" at bounding box center [327, 26] width 87 height 14
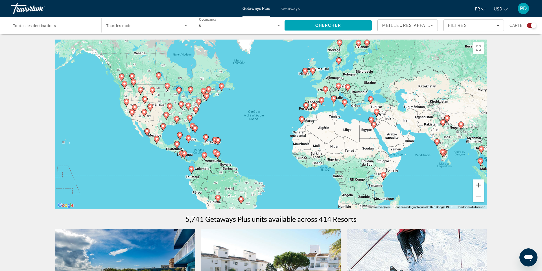
click at [131, 28] on span "Tous les mois" at bounding box center [118, 25] width 25 height 5
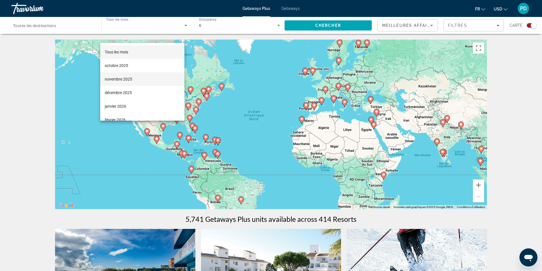
click at [122, 82] on span "novembre 2025" at bounding box center [118, 79] width 27 height 7
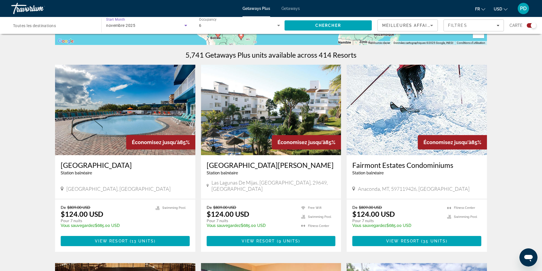
scroll to position [163, 0]
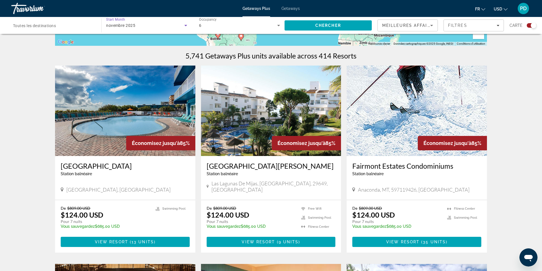
click at [114, 33] on div "novembre 2025" at bounding box center [146, 25] width 81 height 16
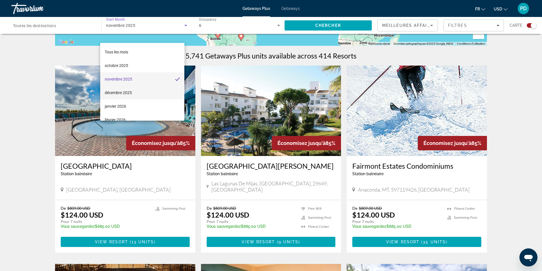
click at [120, 95] on span "décembre 2025" at bounding box center [118, 92] width 27 height 7
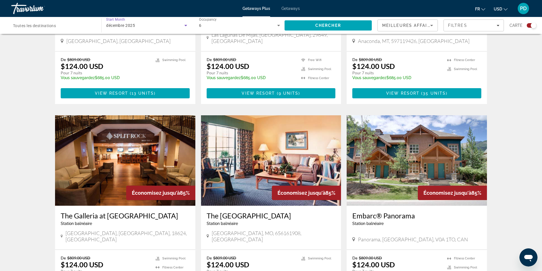
scroll to position [310, 0]
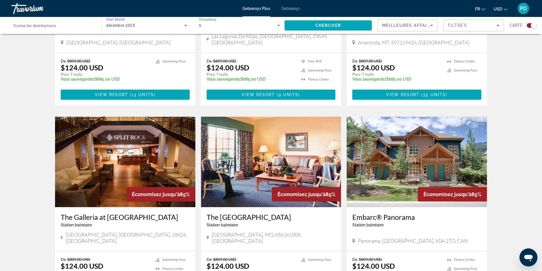
click at [119, 28] on span "décembre 2025" at bounding box center [120, 25] width 29 height 5
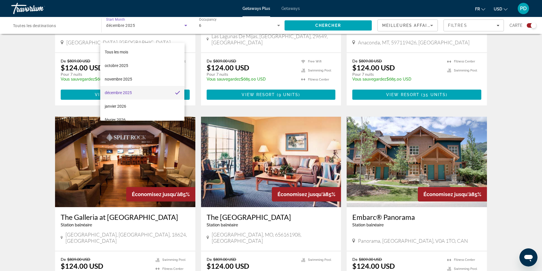
click at [100, 24] on div at bounding box center [271, 135] width 542 height 271
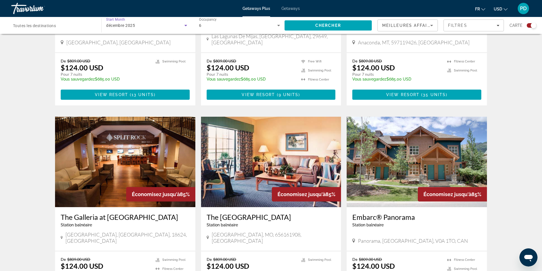
click at [115, 28] on span "décembre 2025" at bounding box center [120, 25] width 29 height 5
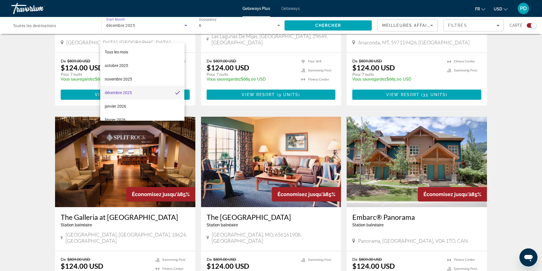
click at [121, 94] on span "décembre 2025" at bounding box center [118, 92] width 27 height 7
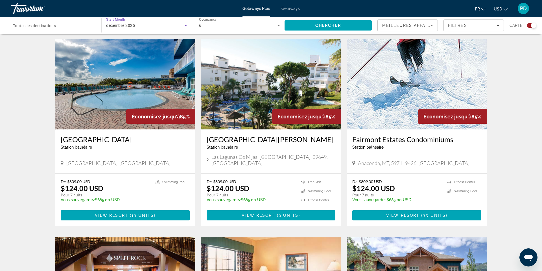
scroll to position [188, 0]
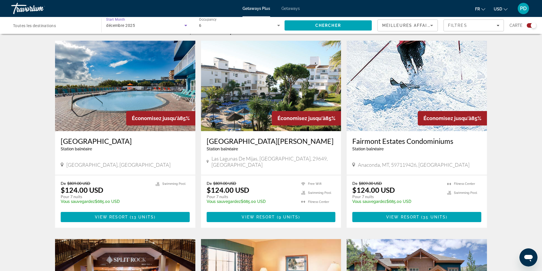
click at [34, 28] on span "Toutes les destinations" at bounding box center [34, 25] width 43 height 5
click at [34, 29] on input "Destination Toutes les destinations" at bounding box center [53, 25] width 81 height 7
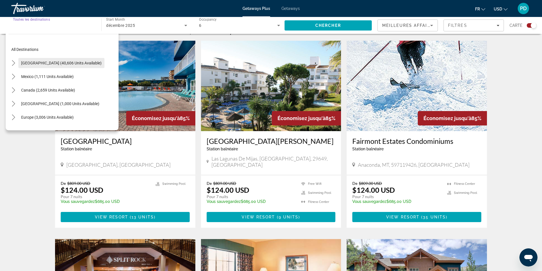
click at [41, 65] on span "United States (40,606 units available)" at bounding box center [61, 63] width 80 height 5
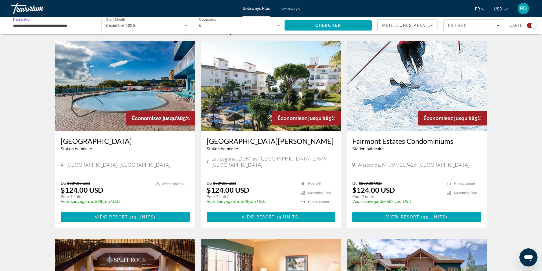
click at [83, 29] on input "**********" at bounding box center [53, 25] width 81 height 7
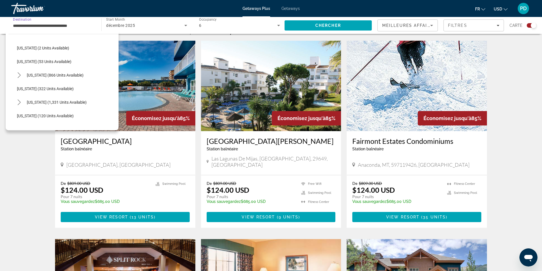
scroll to position [178, 0]
click at [50, 77] on span "Maine (866 units available)" at bounding box center [55, 75] width 57 height 5
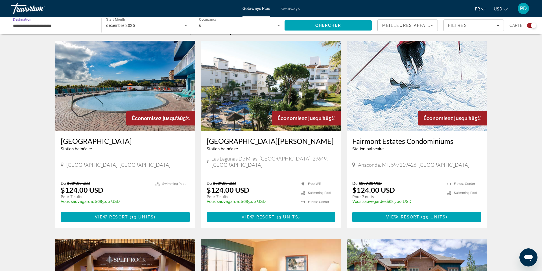
click at [58, 29] on input "**********" at bounding box center [53, 25] width 81 height 7
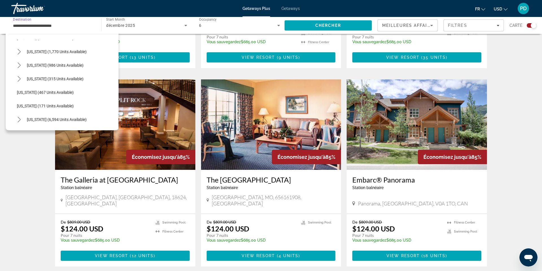
scroll to position [448, 0]
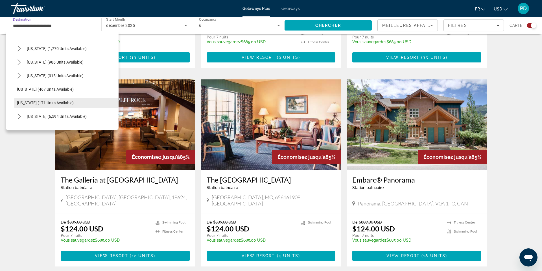
click at [41, 110] on span "Select destination: Vermont (171 units available)" at bounding box center [66, 103] width 104 height 14
type input "**********"
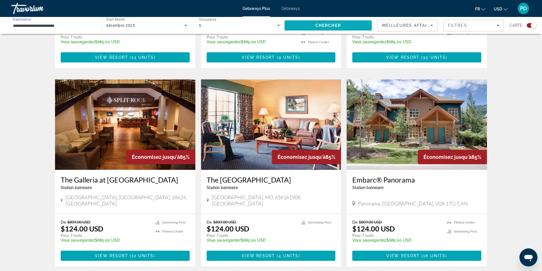
click at [315, 28] on span "Chercher" at bounding box center [328, 25] width 26 height 5
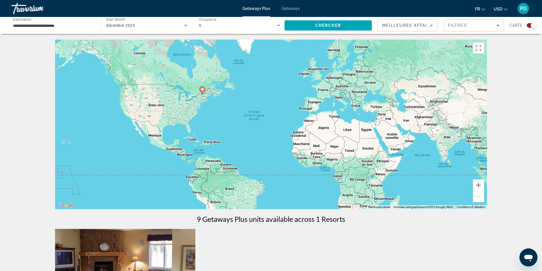
click at [134, 28] on span "décembre 2025" at bounding box center [120, 25] width 29 height 5
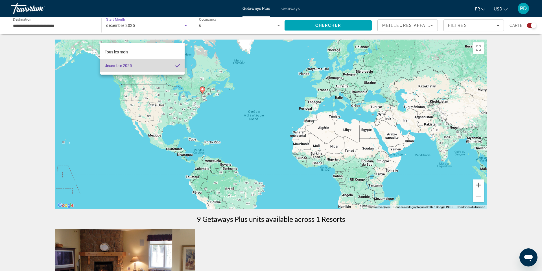
click at [130, 66] on span "décembre 2025" at bounding box center [118, 65] width 27 height 7
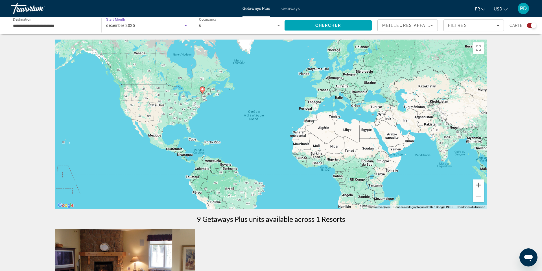
click at [121, 28] on span "décembre 2025" at bounding box center [120, 25] width 29 height 5
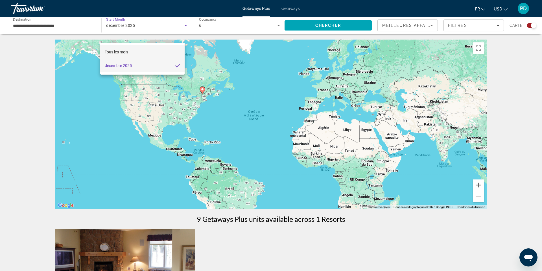
click at [120, 48] on mat-option "Tous les mois" at bounding box center [142, 52] width 84 height 14
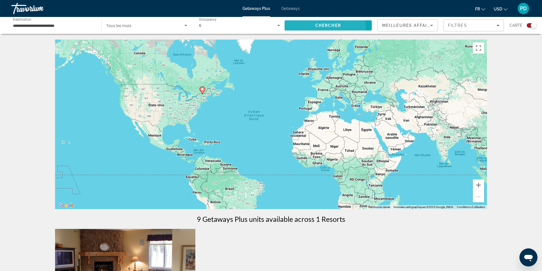
click at [287, 32] on span "Search" at bounding box center [327, 26] width 87 height 14
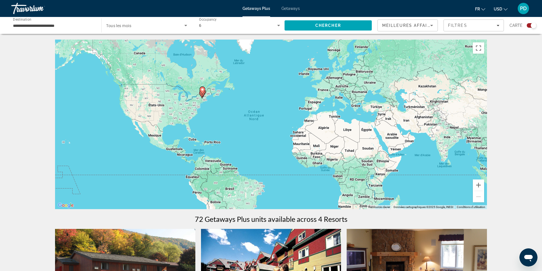
click at [115, 28] on span "Tous les mois" at bounding box center [118, 25] width 25 height 5
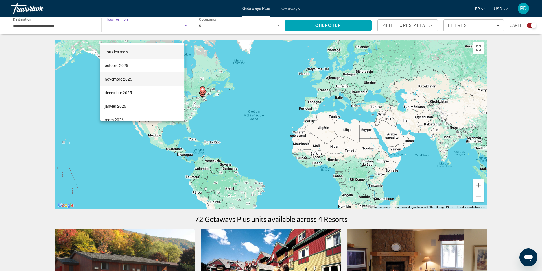
click at [118, 81] on span "novembre 2025" at bounding box center [118, 79] width 27 height 7
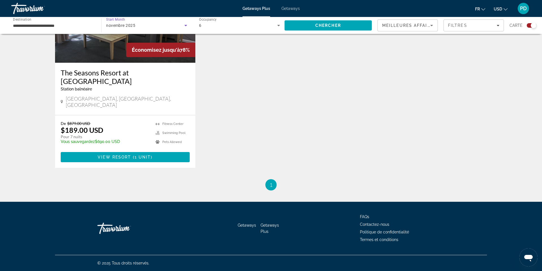
scroll to position [271, 0]
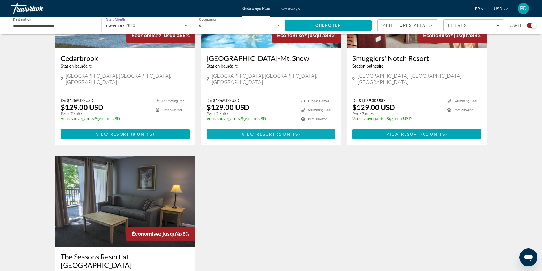
click at [263, 136] on span "View Resort" at bounding box center [258, 134] width 33 height 5
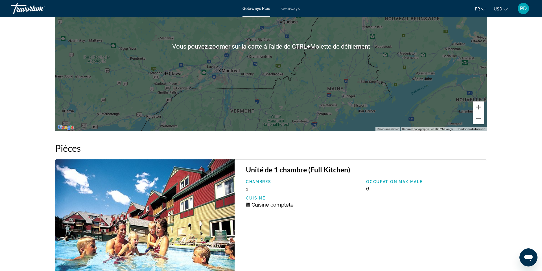
scroll to position [663, 0]
